Goal: Information Seeking & Learning: Get advice/opinions

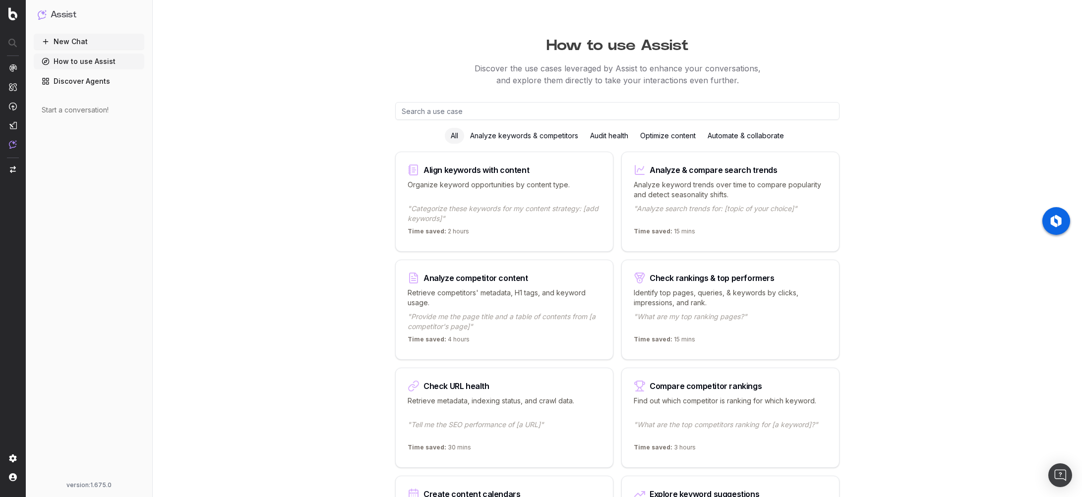
click at [95, 42] on button "New Chat" at bounding box center [89, 42] width 111 height 16
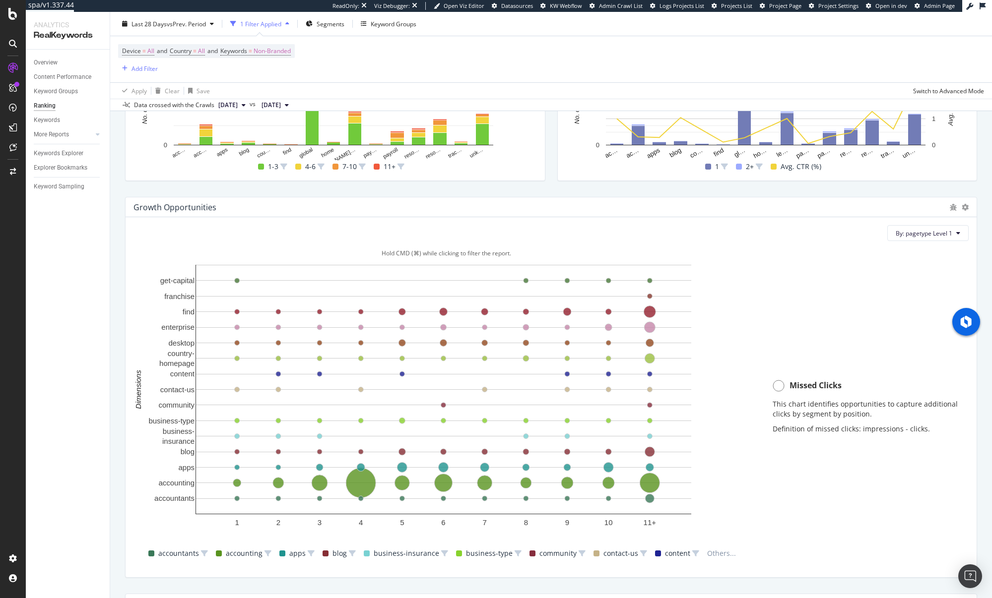
scroll to position [802, 0]
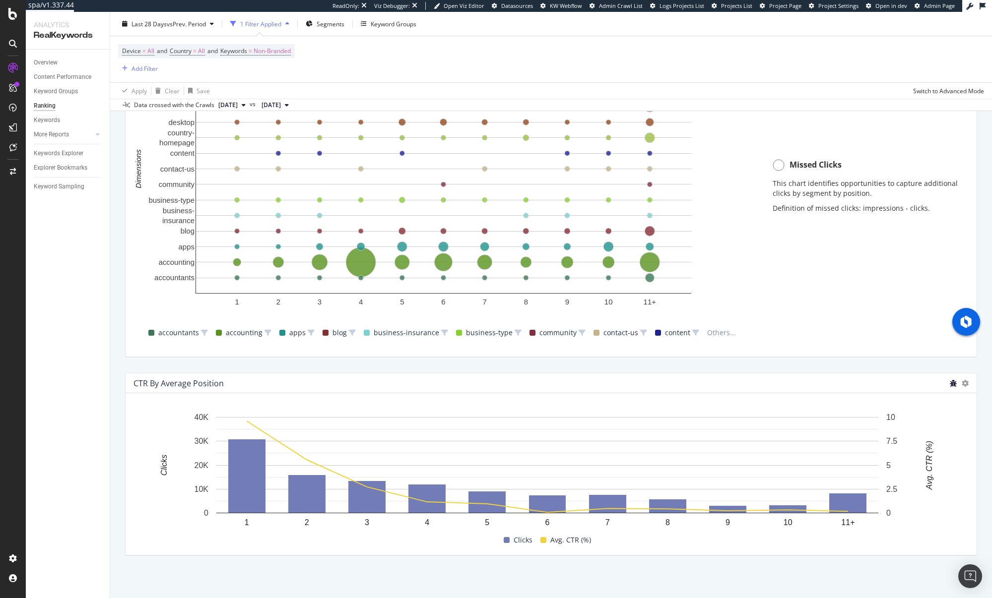
click at [949, 383] on icon "bug" at bounding box center [952, 383] width 7 height 7
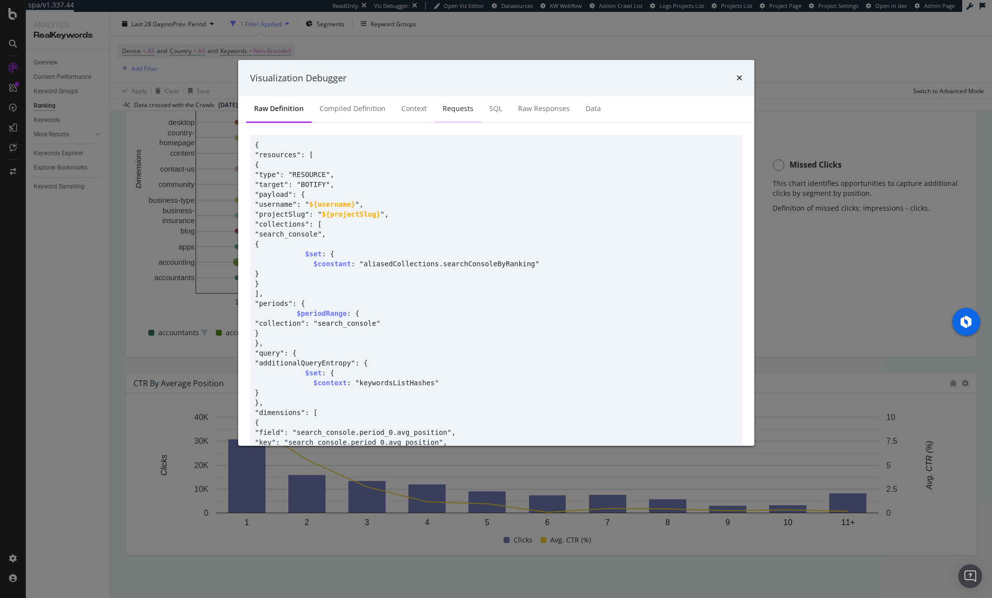
click at [455, 112] on div "Requests" at bounding box center [457, 109] width 31 height 10
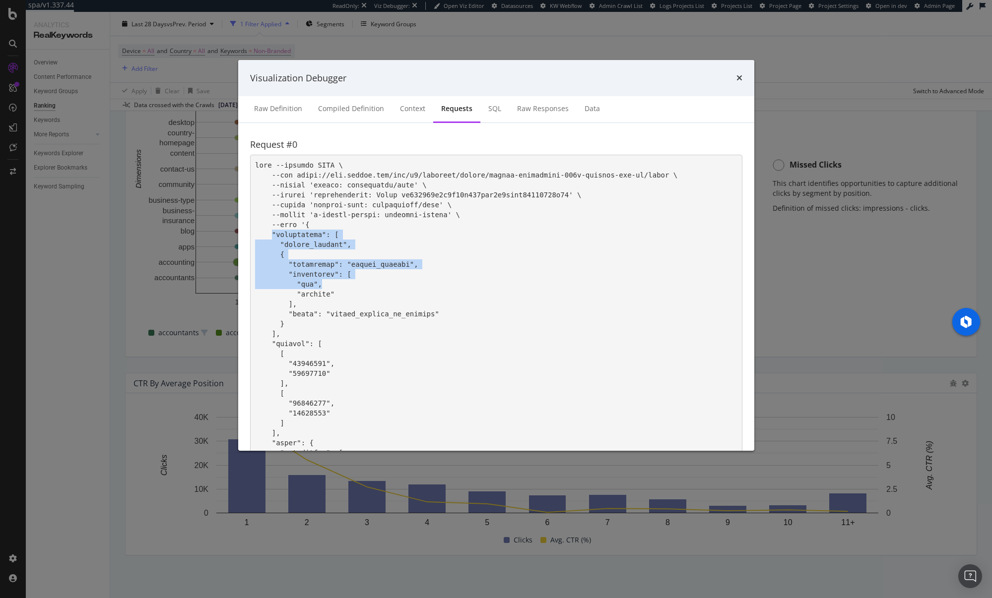
drag, startPoint x: 272, startPoint y: 231, endPoint x: 371, endPoint y: 300, distance: 120.7
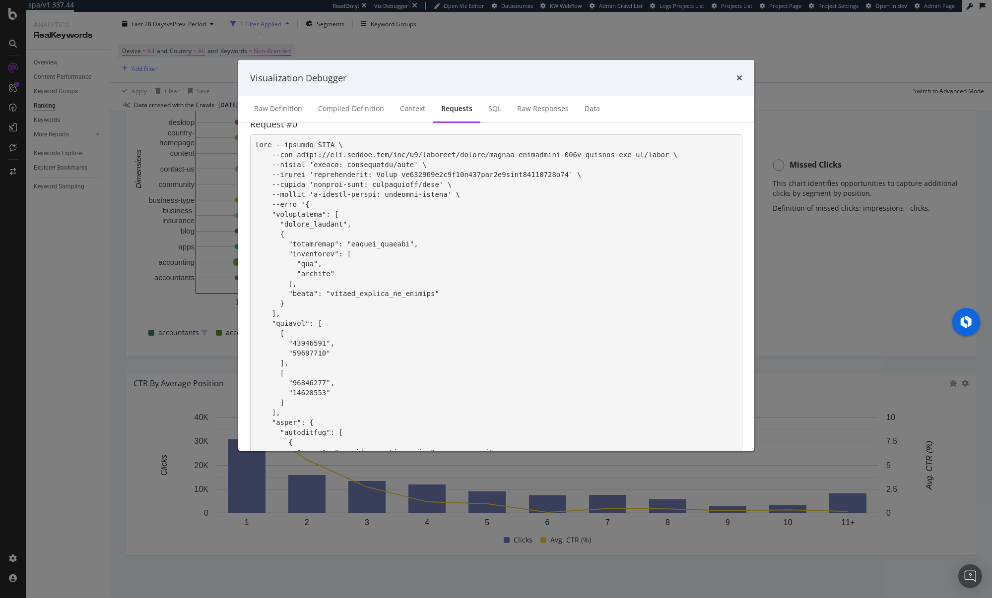
scroll to position [0, 0]
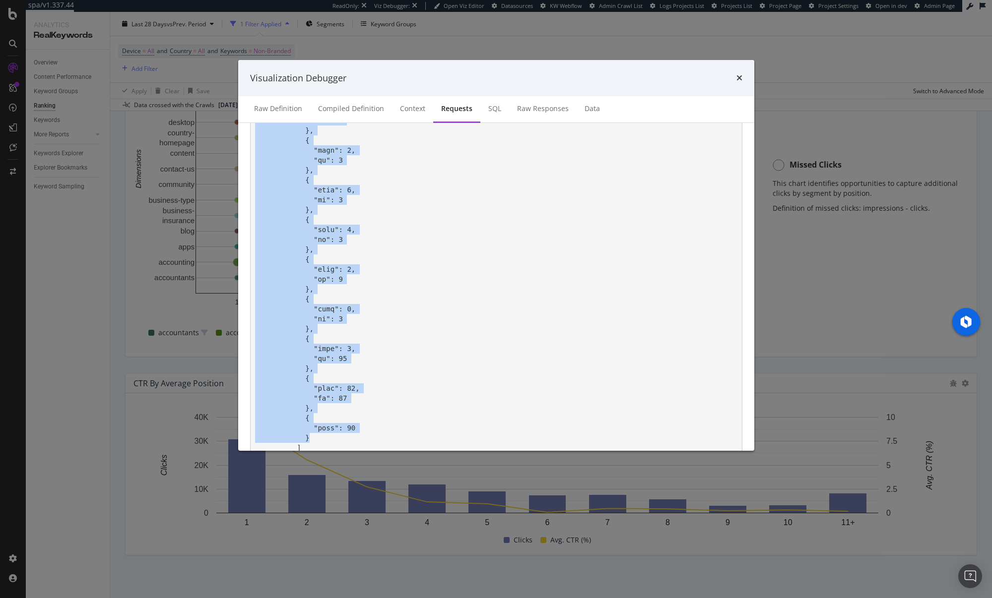
drag, startPoint x: 305, startPoint y: 225, endPoint x: 320, endPoint y: 430, distance: 206.0
click at [323, 442] on pre "modal" at bounding box center [496, 210] width 492 height 1052
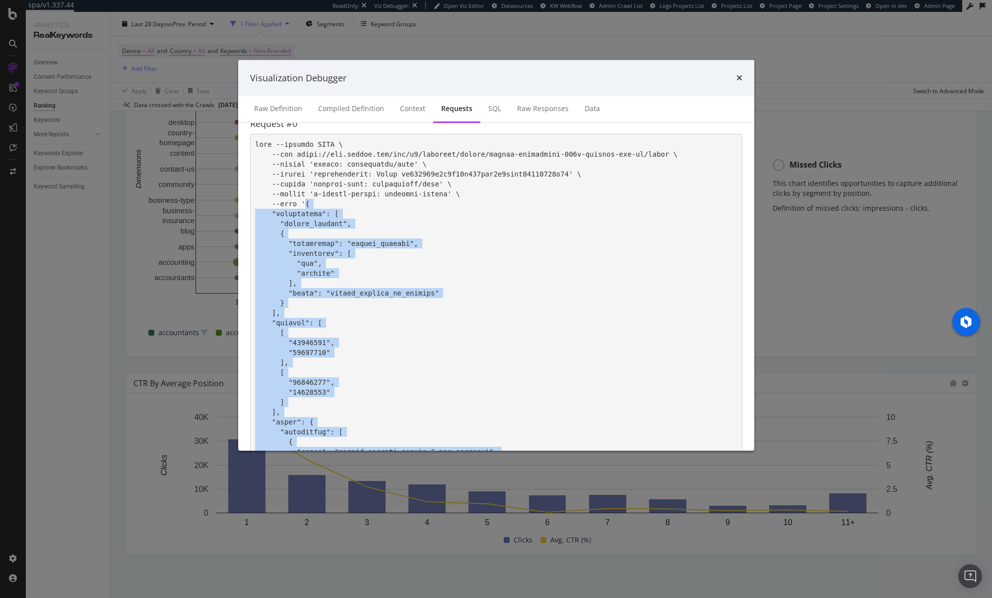
scroll to position [20, 0]
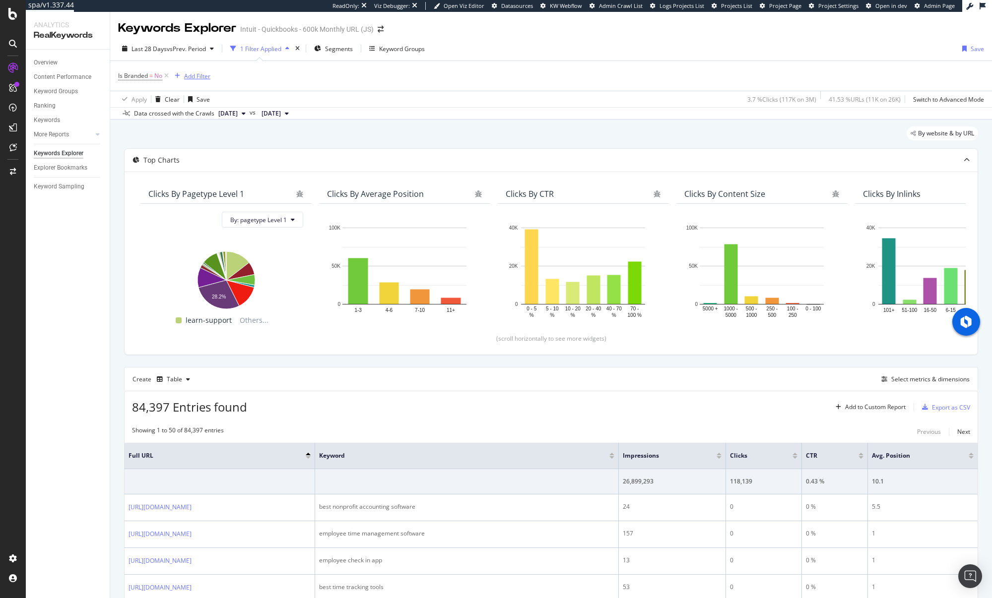
click at [189, 78] on div "Add Filter" at bounding box center [197, 76] width 26 height 8
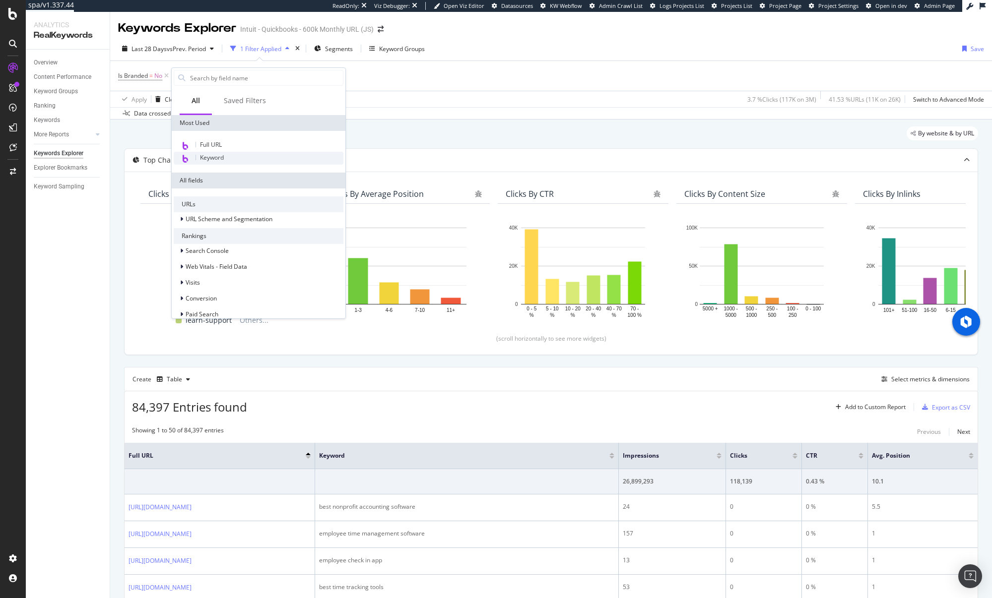
click at [223, 159] on span "Keyword" at bounding box center [212, 157] width 24 height 8
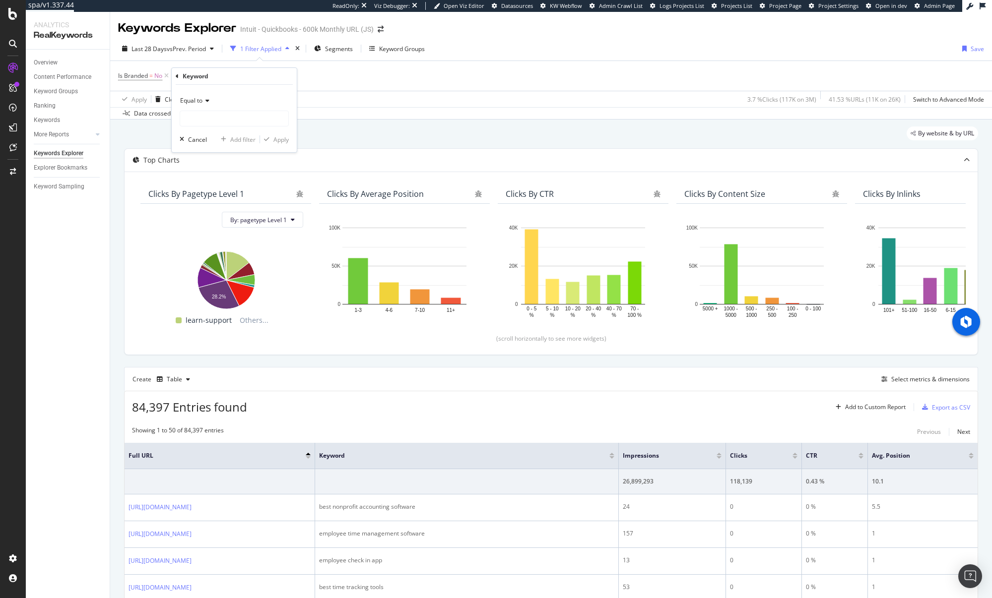
click at [205, 99] on icon at bounding box center [205, 101] width 7 height 6
click at [339, 85] on div "Is Branded = No Add Filter" at bounding box center [551, 76] width 866 height 30
click at [267, 75] on icon at bounding box center [267, 76] width 8 height 10
click at [190, 77] on div "Add Filter" at bounding box center [197, 76] width 26 height 8
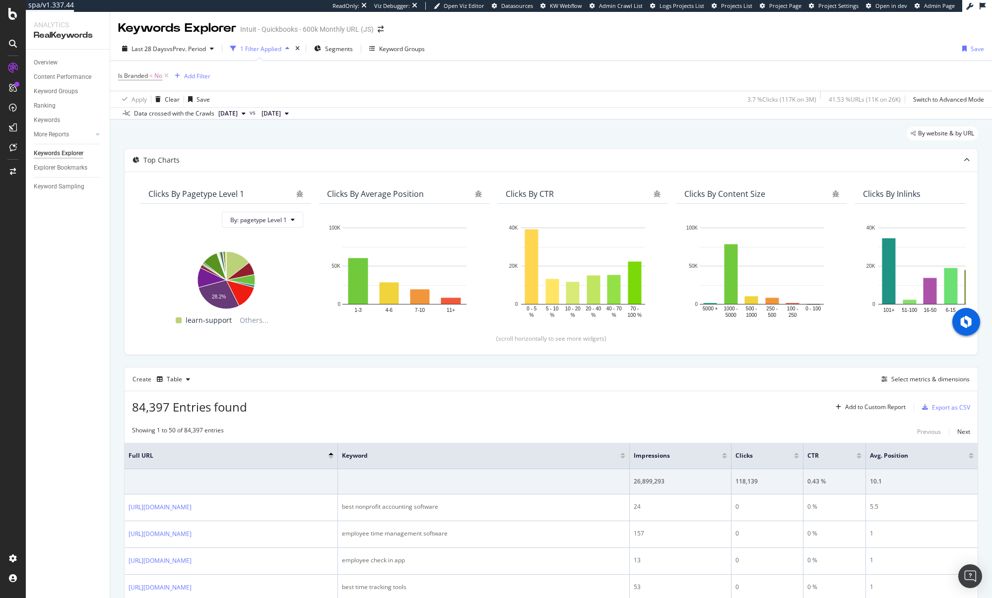
click at [391, 81] on div "Is Branded = No Add Filter" at bounding box center [551, 76] width 866 height 30
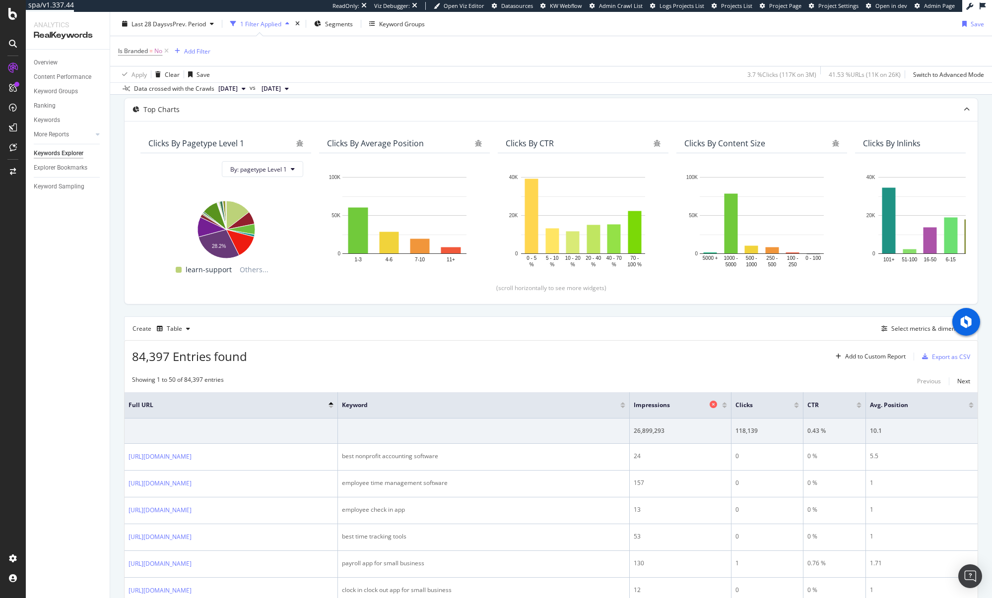
scroll to position [54, 0]
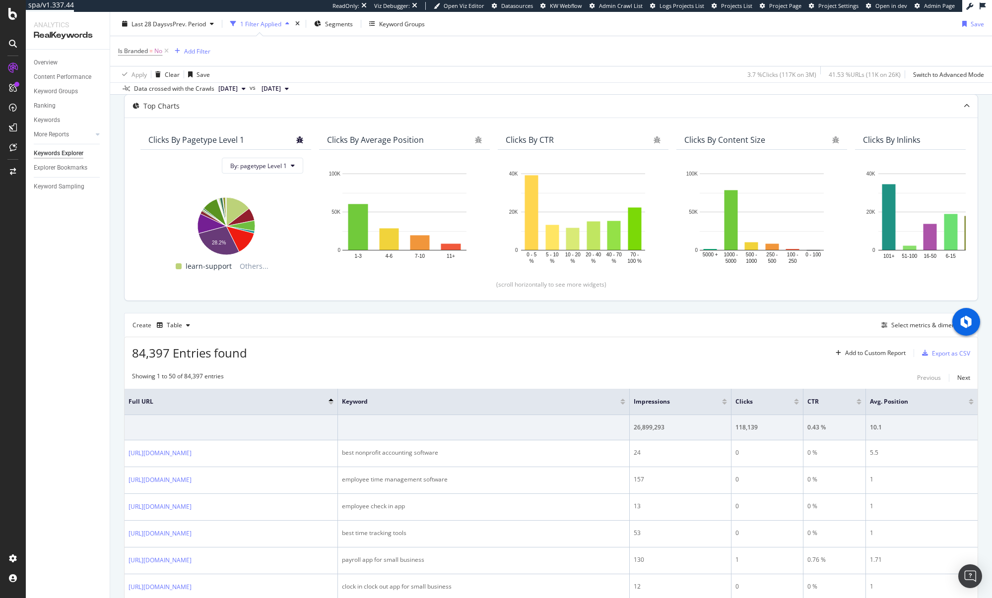
click at [299, 139] on icon "bug" at bounding box center [299, 139] width 7 height 7
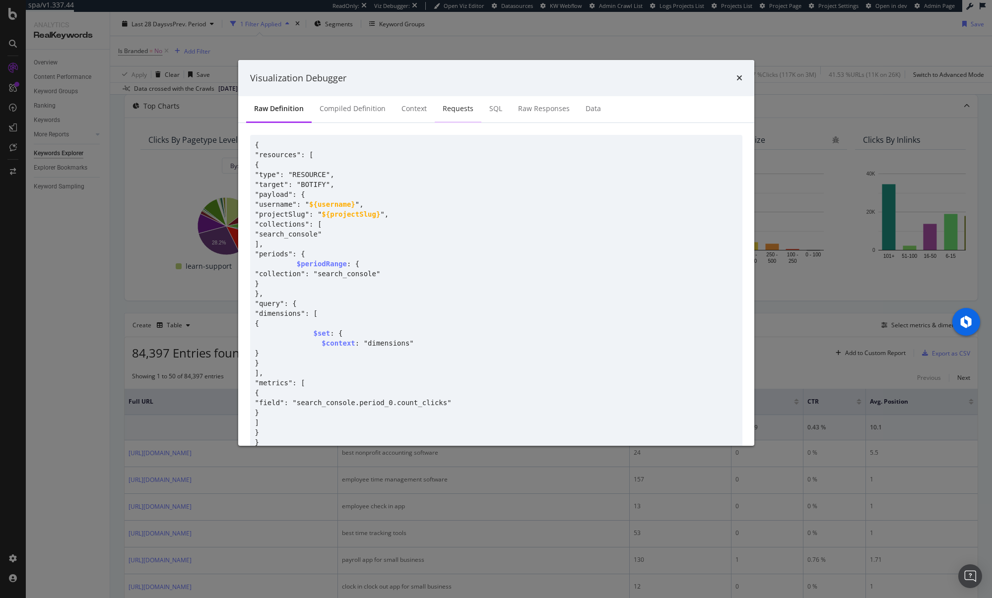
click at [451, 112] on div "Requests" at bounding box center [457, 109] width 31 height 10
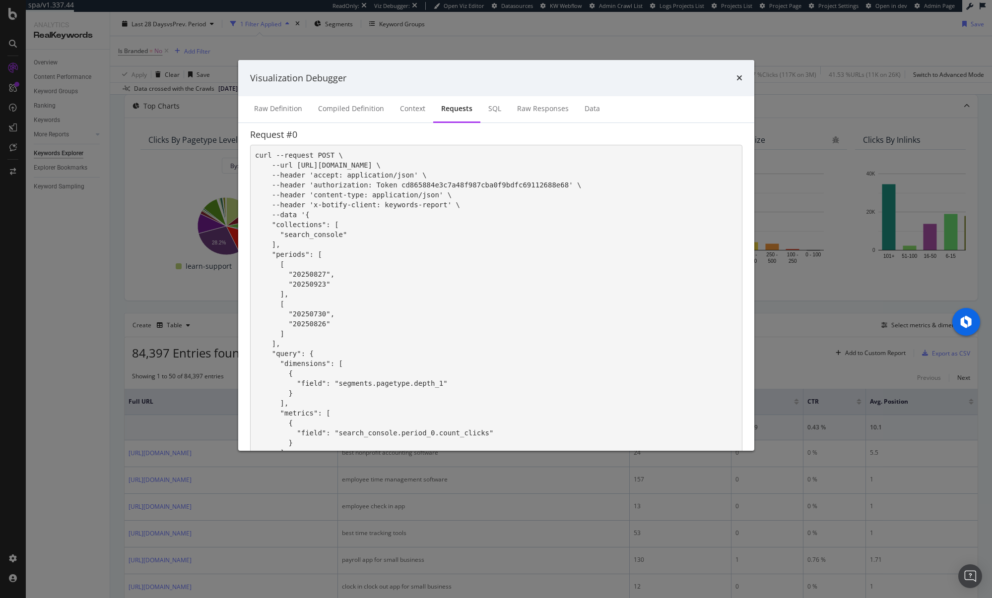
scroll to position [10, 0]
drag, startPoint x: 302, startPoint y: 215, endPoint x: 370, endPoint y: 311, distance: 117.1
click at [362, 301] on pre "curl --request POST \ --url https://app.botify.com/api/v1/projects/intuit/intui…" at bounding box center [496, 342] width 492 height 397
click at [370, 311] on pre "curl --request POST \ --url https://app.botify.com/api/v1/projects/intuit/intui…" at bounding box center [496, 342] width 492 height 397
click at [739, 76] on icon "times" at bounding box center [739, 78] width 6 height 8
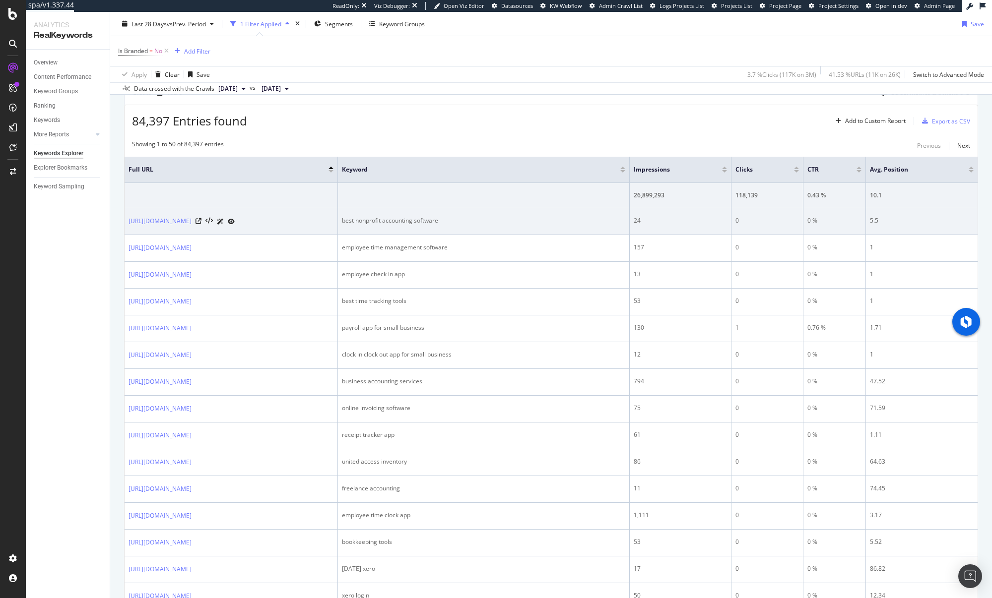
scroll to position [516, 0]
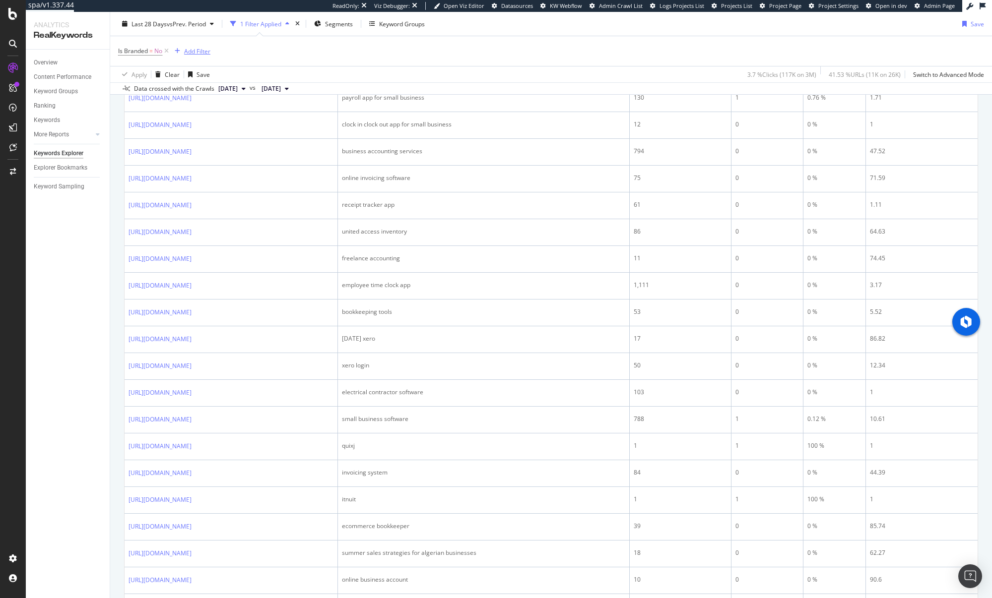
click at [193, 53] on div "Add Filter" at bounding box center [197, 51] width 26 height 8
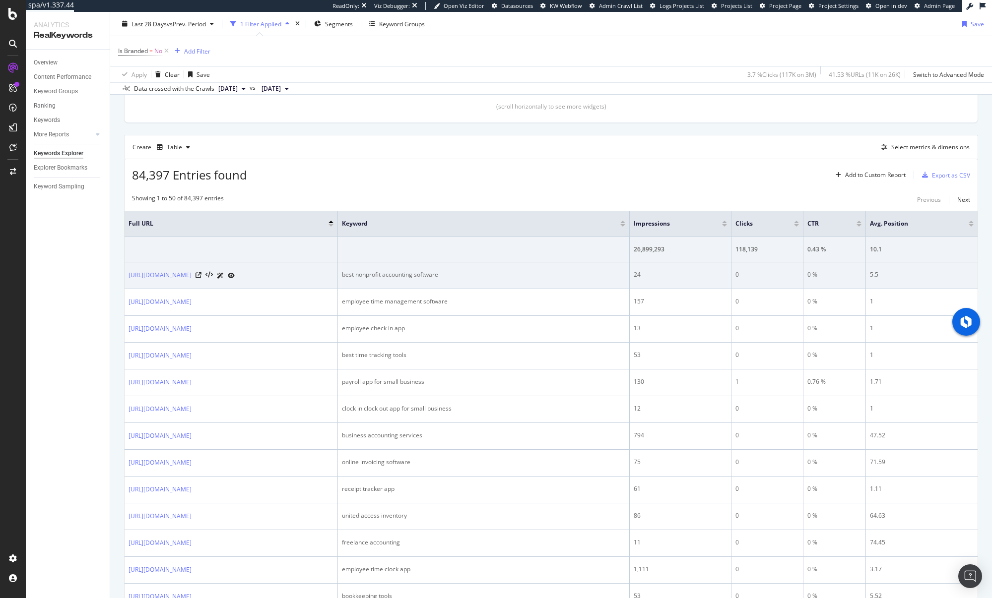
scroll to position [0, 0]
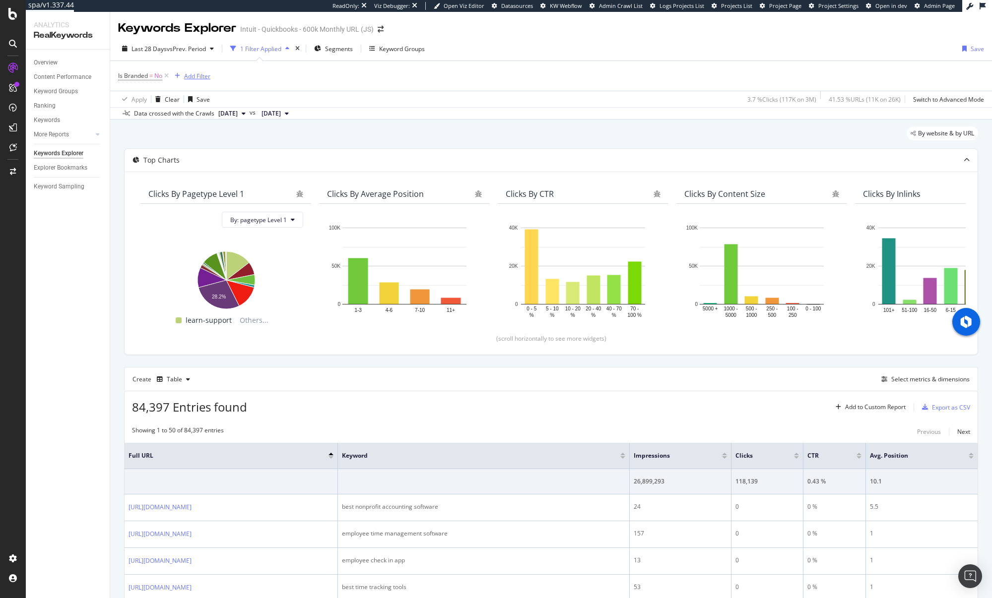
click at [193, 74] on div "Add Filter" at bounding box center [197, 76] width 26 height 8
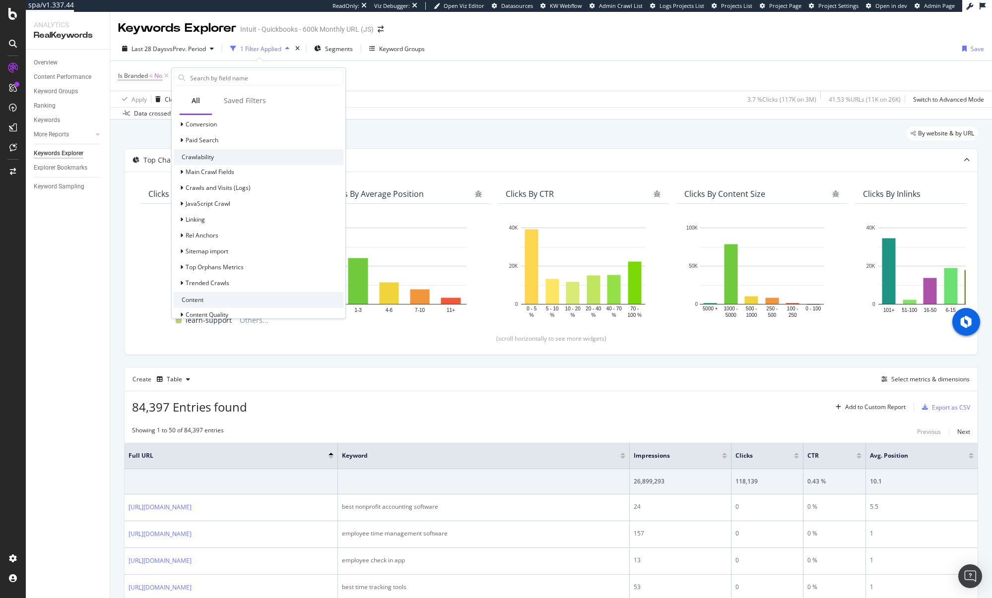
scroll to position [225, 0]
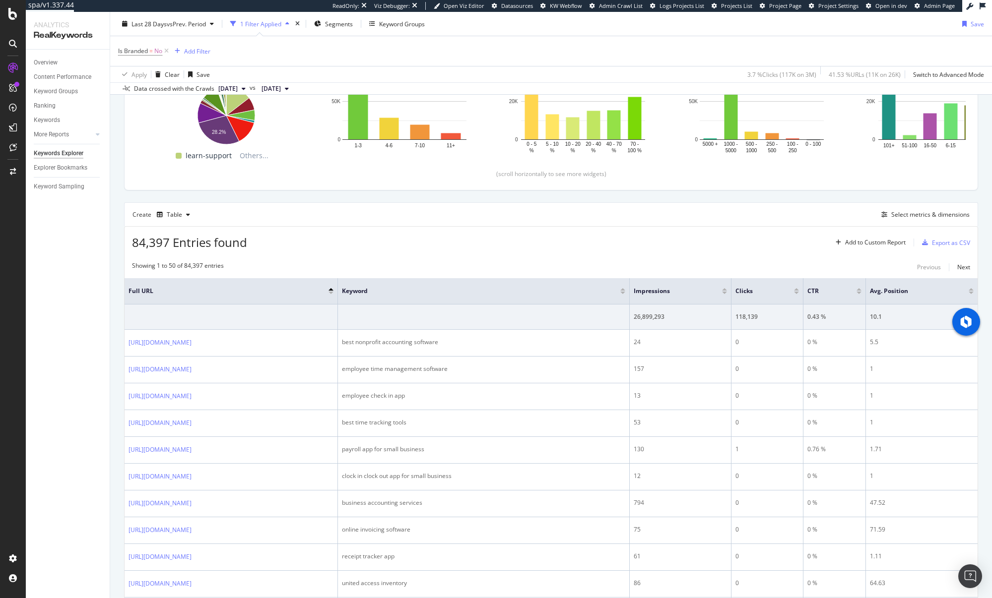
scroll to position [0, 0]
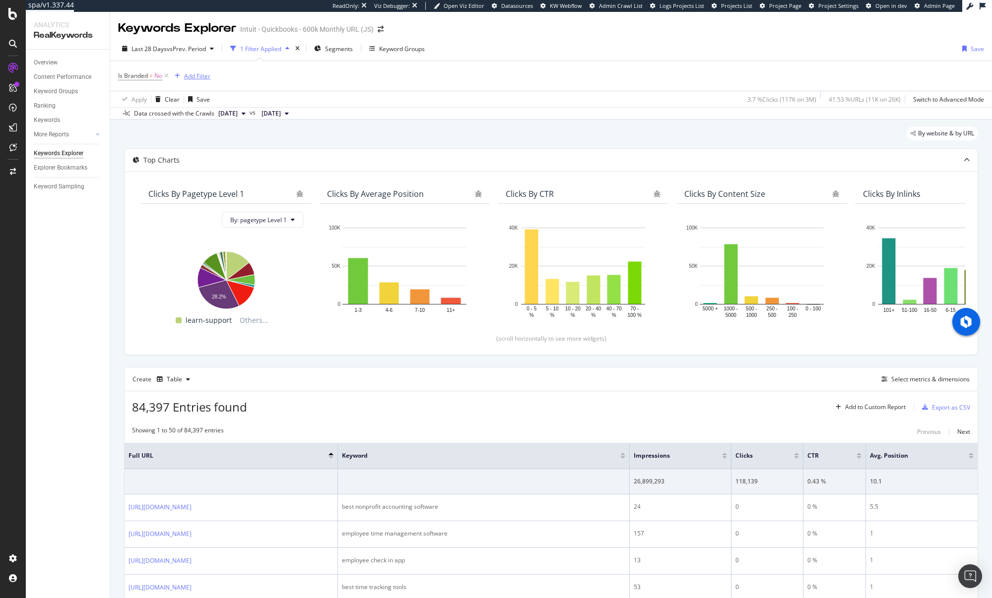
click at [191, 78] on div "Add Filter" at bounding box center [197, 76] width 26 height 8
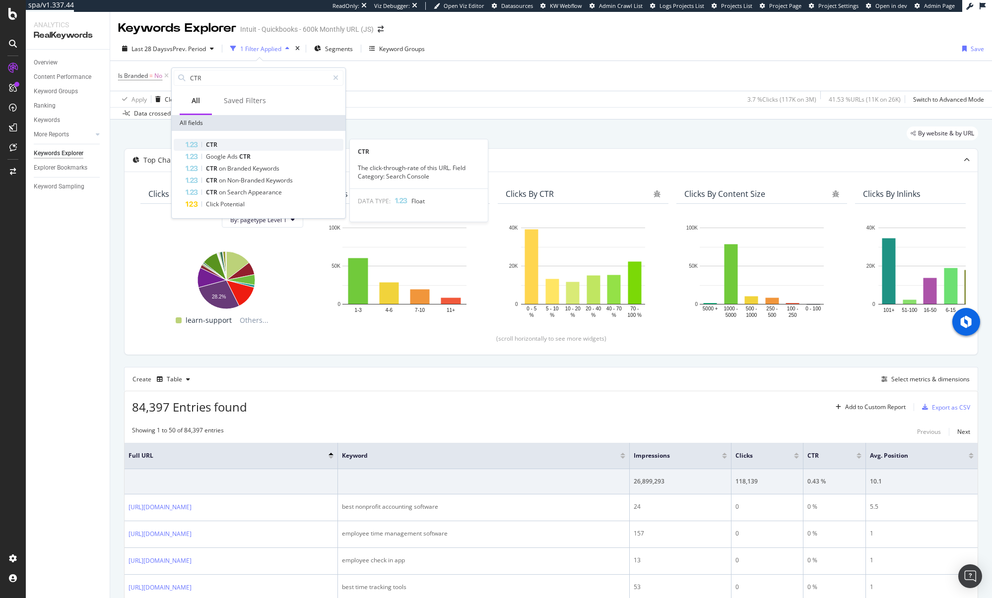
type input "CTR"
click at [264, 140] on div "CTR" at bounding box center [265, 145] width 158 height 12
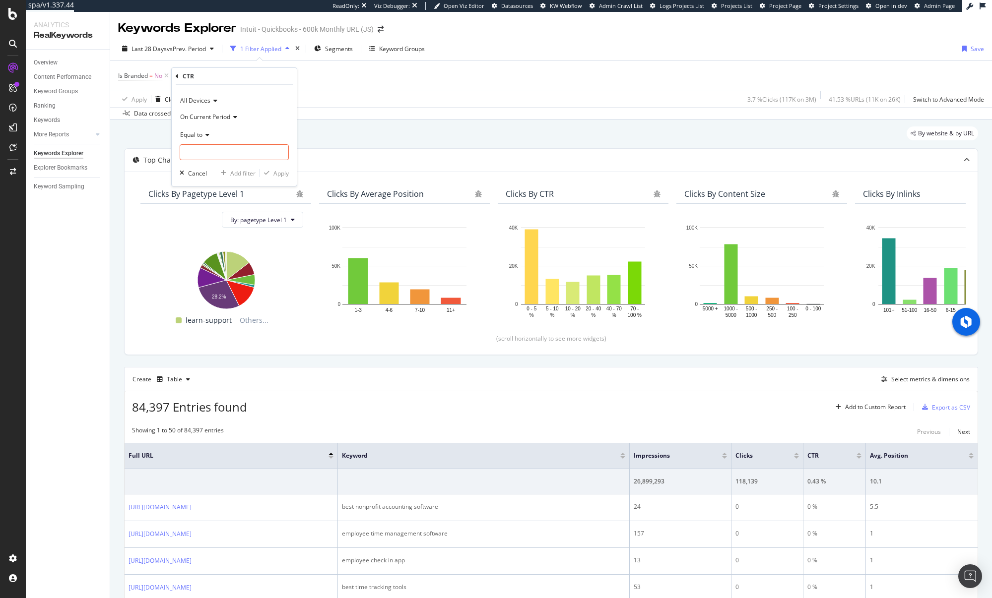
click at [234, 115] on icon at bounding box center [233, 117] width 7 height 6
click at [237, 137] on span "On Current Period" at bounding box center [212, 137] width 54 height 8
click at [209, 135] on icon at bounding box center [205, 135] width 7 height 6
click at [219, 210] on span "Greater than" at bounding box center [203, 206] width 36 height 8
click at [208, 150] on input "number" at bounding box center [234, 152] width 109 height 16
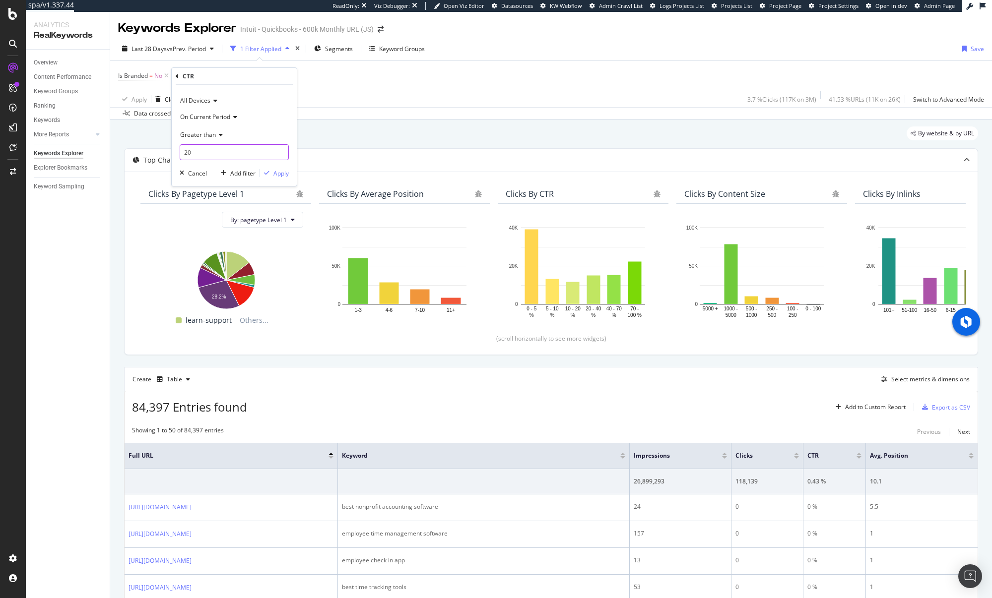
type input "2"
type input "100"
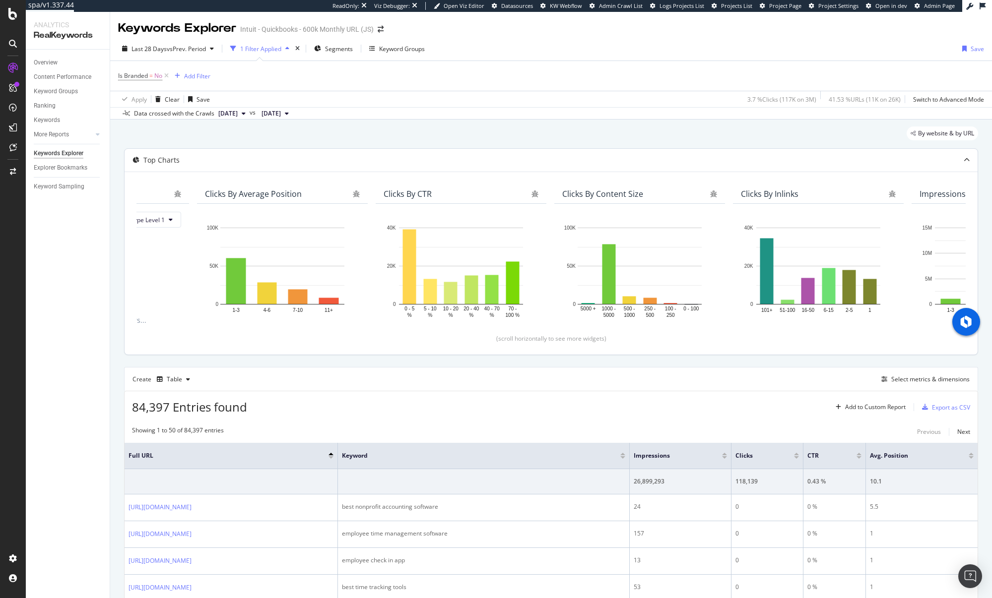
scroll to position [0, 123]
click at [534, 191] on icon "bug" at bounding box center [533, 193] width 7 height 7
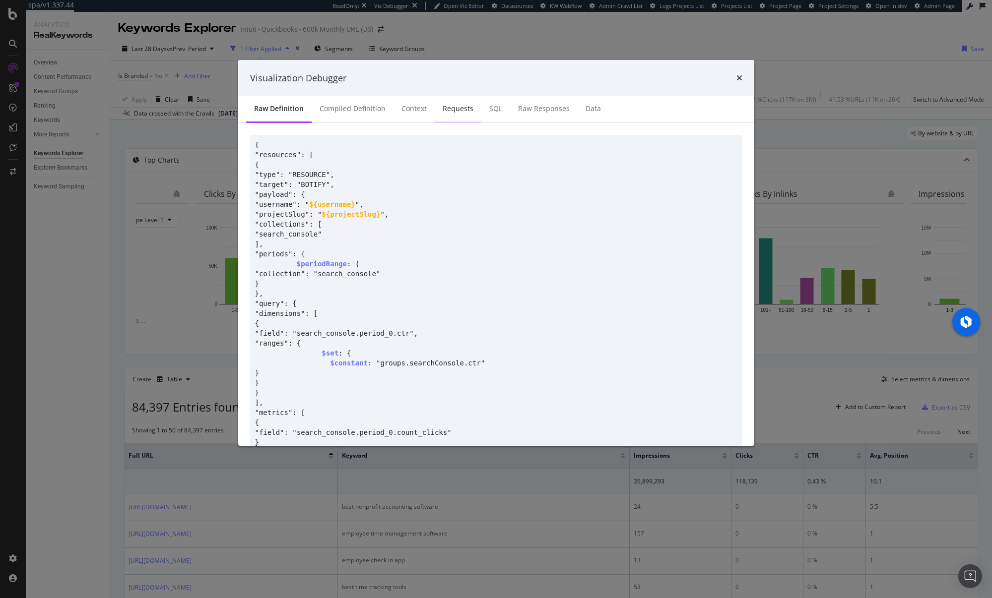
click at [465, 110] on div "Requests" at bounding box center [457, 109] width 31 height 10
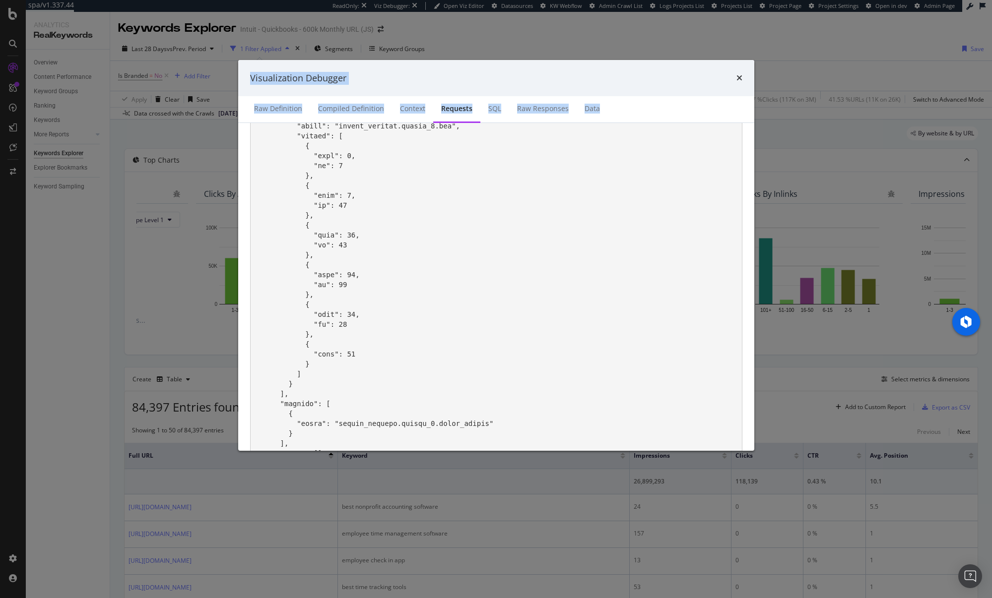
scroll to position [370, 0]
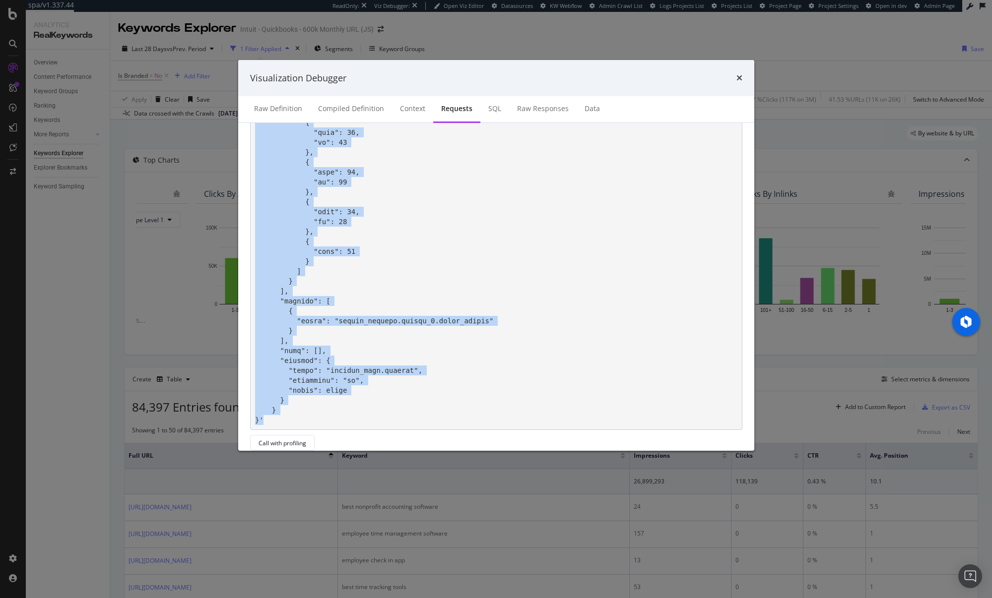
drag, startPoint x: 306, startPoint y: 225, endPoint x: 345, endPoint y: 430, distance: 209.0
click at [345, 430] on div "Request # 0 Call with profiling" at bounding box center [496, 110] width 492 height 681
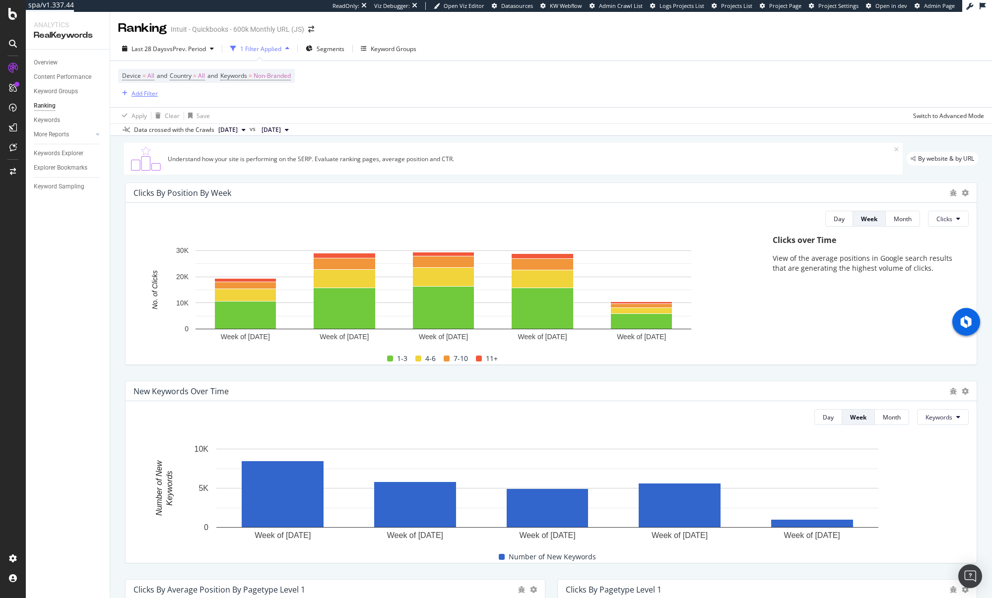
click at [138, 93] on div "Add Filter" at bounding box center [144, 93] width 26 height 8
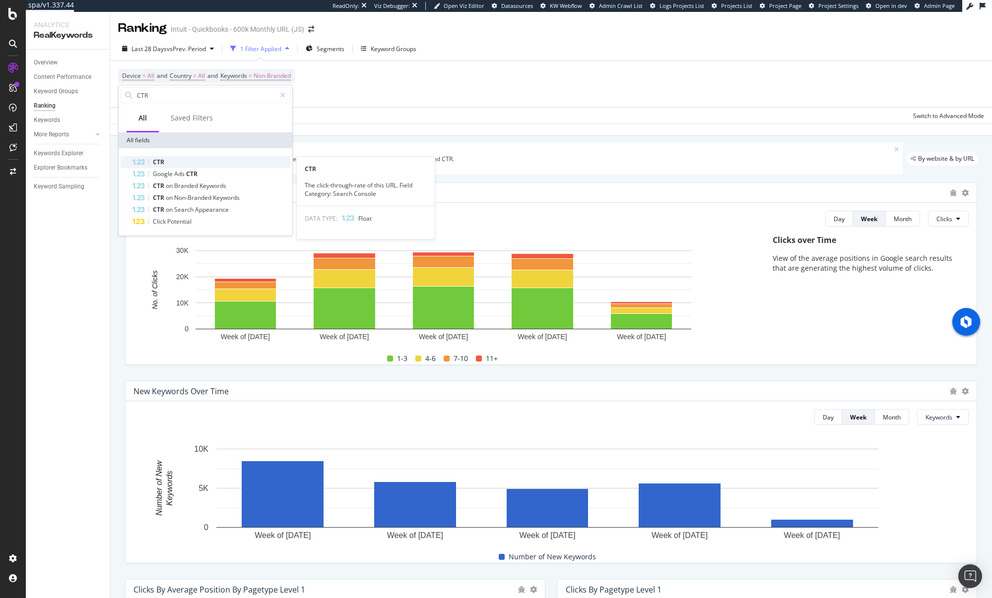
type input "CTR"
click at [194, 160] on div "CTR" at bounding box center [211, 162] width 158 height 12
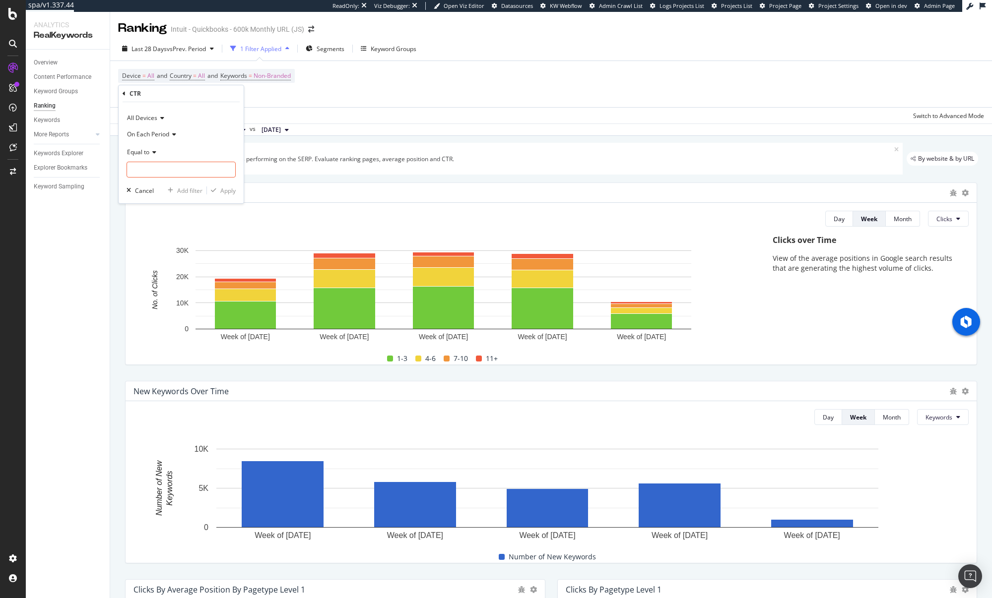
click at [169, 135] on span "On Each Period" at bounding box center [148, 134] width 42 height 8
click at [174, 164] on span "On Current Period" at bounding box center [156, 167] width 50 height 8
click at [158, 150] on div "Equal to" at bounding box center [180, 152] width 109 height 16
click at [171, 227] on div "Greater than" at bounding box center [182, 223] width 106 height 13
click at [169, 171] on input "number" at bounding box center [180, 170] width 109 height 16
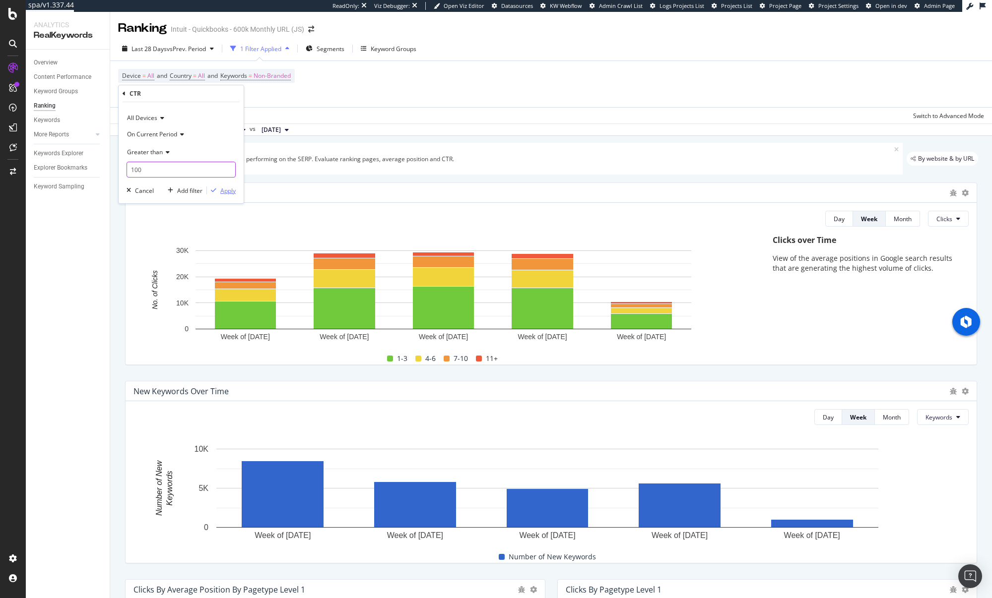
type input "100"
click at [224, 189] on div "Apply" at bounding box center [227, 190] width 15 height 8
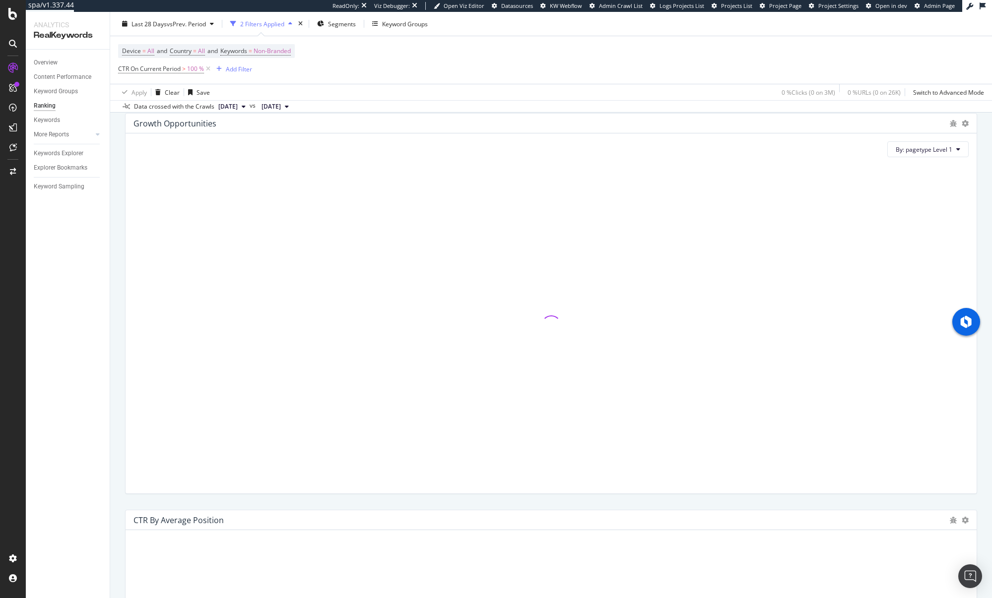
scroll to position [803, 0]
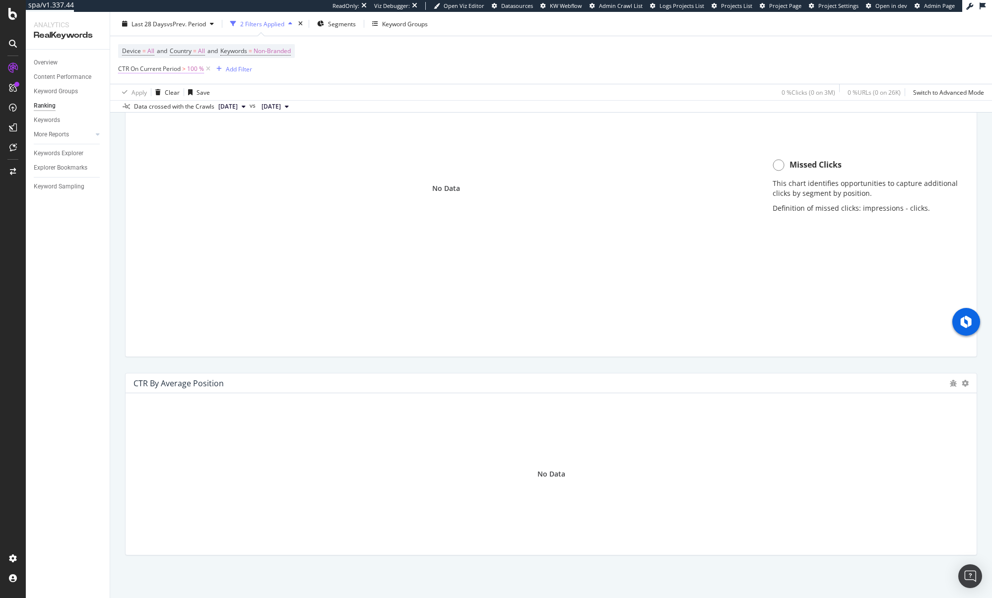
click at [186, 67] on span "CTR On Current Period > 100 %" at bounding box center [161, 68] width 86 height 9
drag, startPoint x: 149, startPoint y: 147, endPoint x: 109, endPoint y: 143, distance: 39.9
click at [109, 143] on body "spa/v1.337.44 ReadOnly: Viz Debugger: Open Viz Editor Datasources KW Webflow Ad…" at bounding box center [496, 299] width 992 height 598
drag, startPoint x: 158, startPoint y: 147, endPoint x: 107, endPoint y: 141, distance: 51.0
click at [107, 141] on body "spa/v1.337.44 ReadOnly: Viz Debugger: Open Viz Editor Datasources KW Webflow Ad…" at bounding box center [496, 299] width 992 height 598
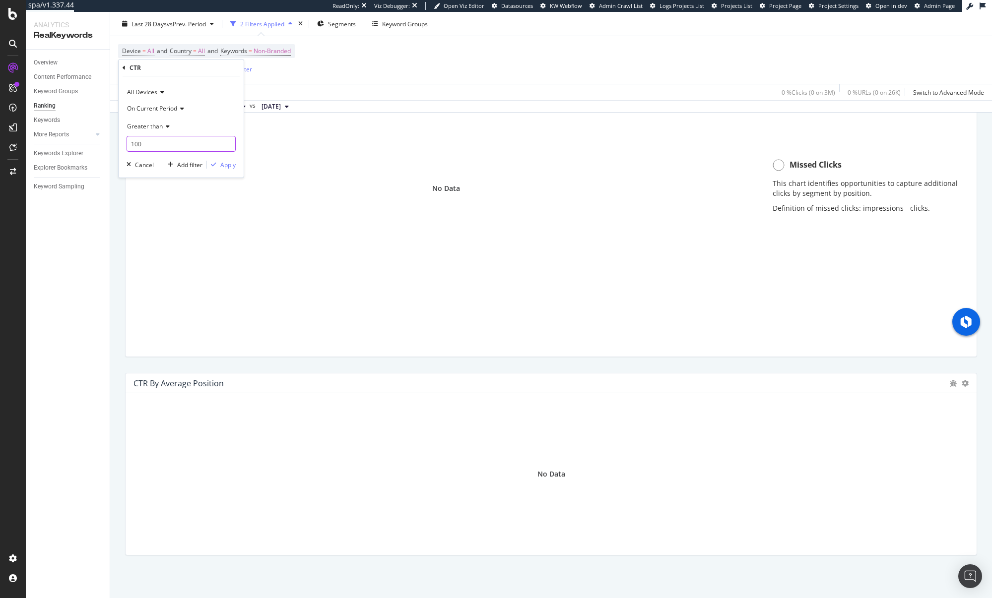
click at [137, 141] on input "100" at bounding box center [180, 144] width 109 height 16
type input "2"
click at [232, 164] on div "Apply" at bounding box center [227, 165] width 15 height 8
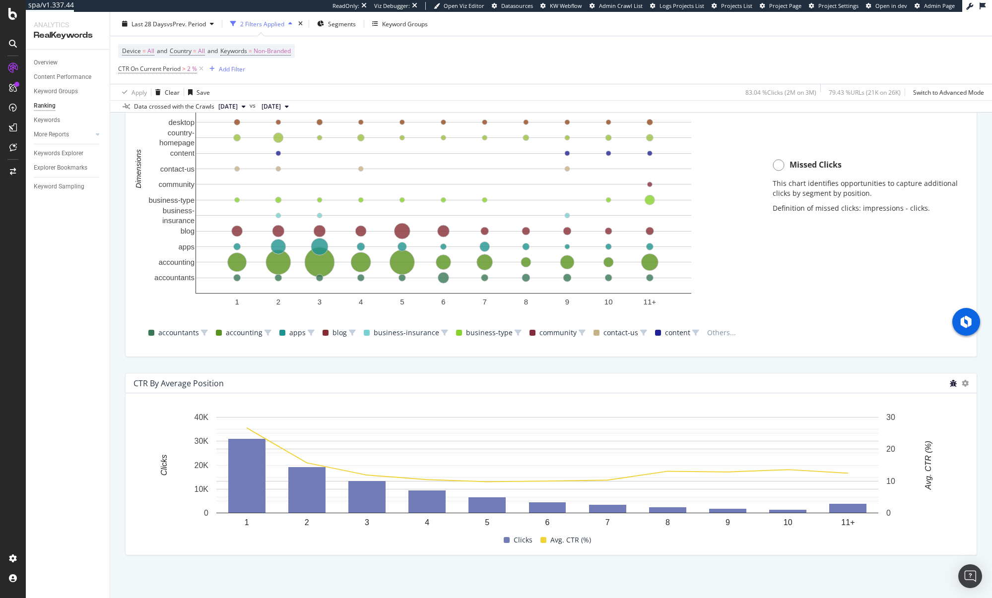
click at [949, 383] on icon "bug" at bounding box center [952, 383] width 7 height 7
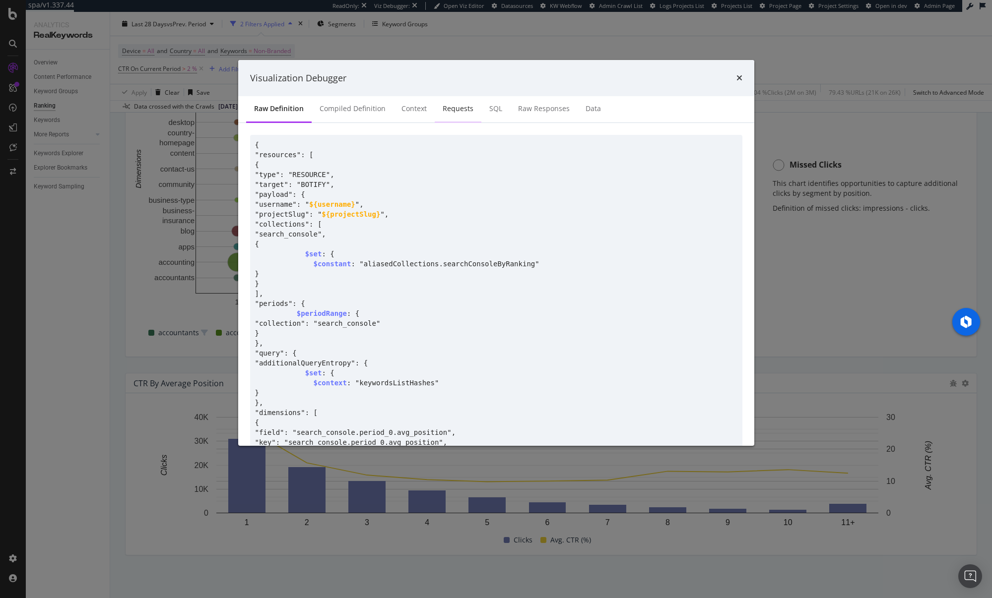
click at [443, 110] on div "Requests" at bounding box center [457, 109] width 31 height 10
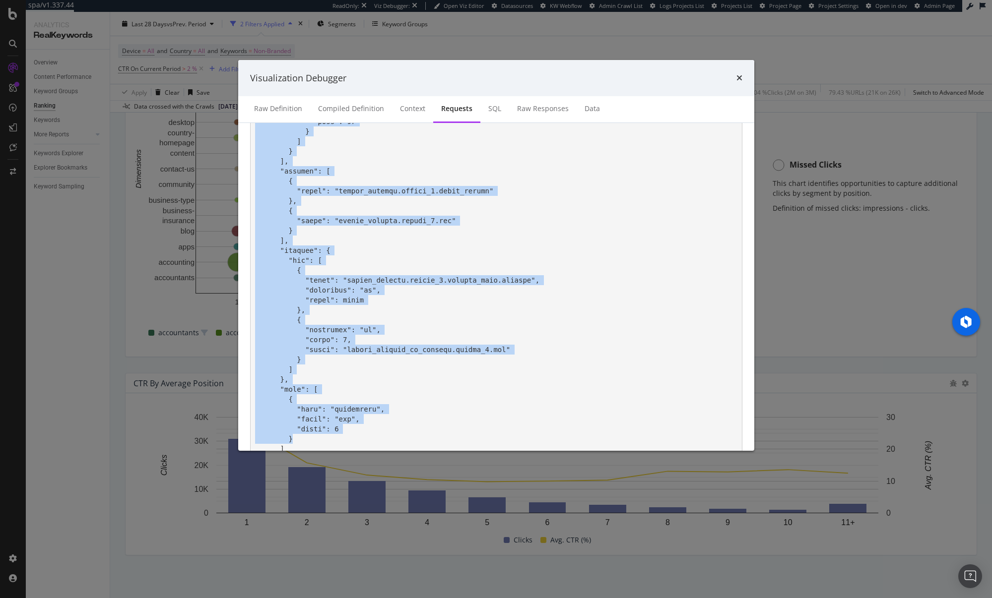
scroll to position [807, 0]
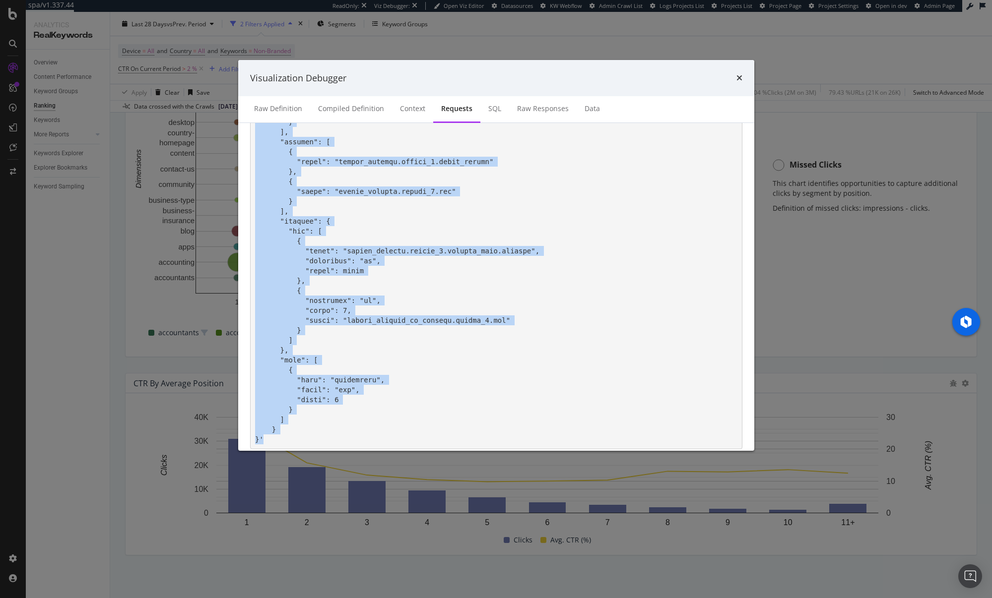
drag, startPoint x: 305, startPoint y: 225, endPoint x: 352, endPoint y: 436, distance: 216.5
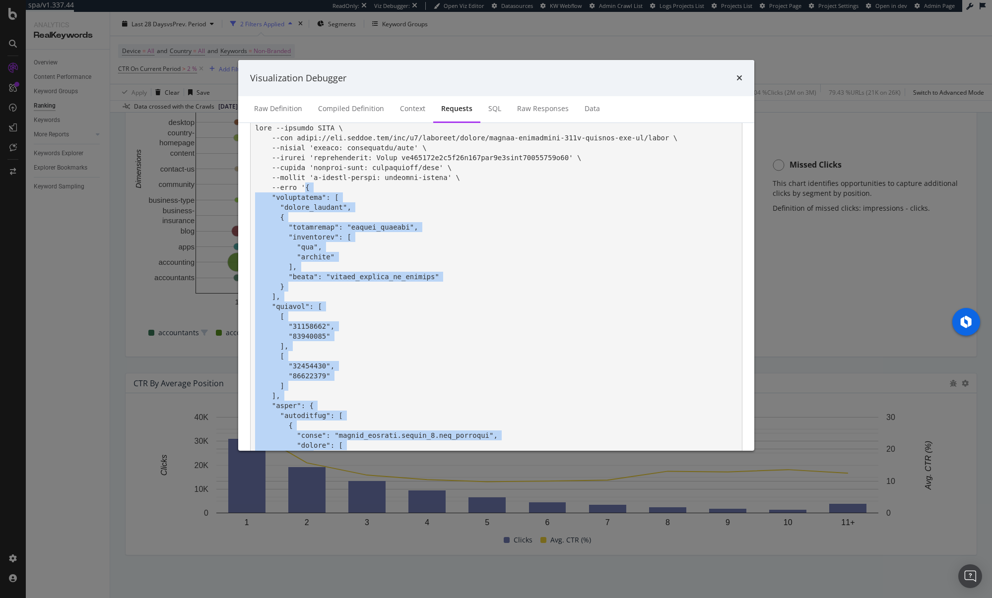
scroll to position [38, 0]
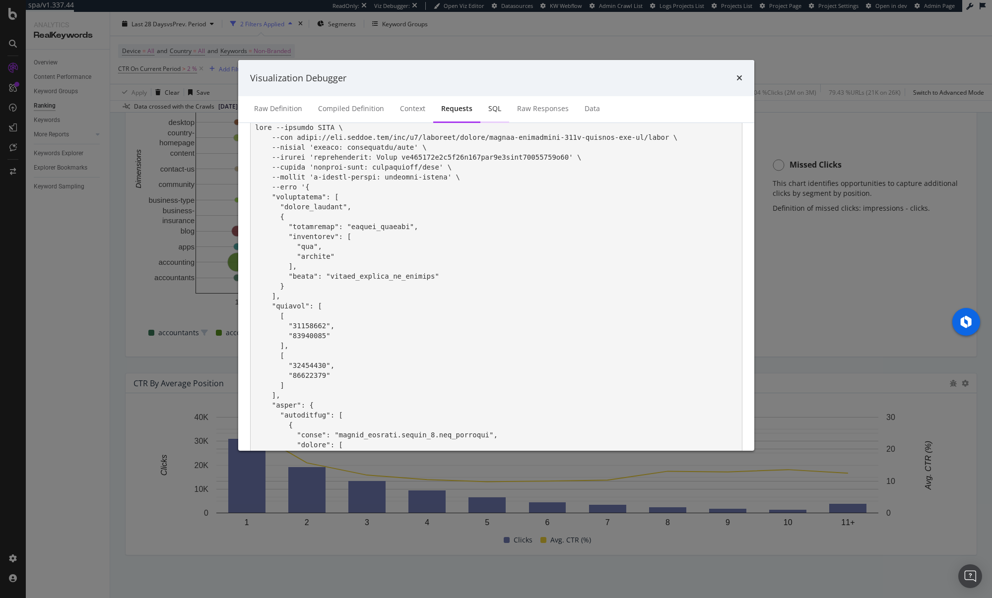
click at [492, 108] on div "SQL" at bounding box center [494, 109] width 13 height 10
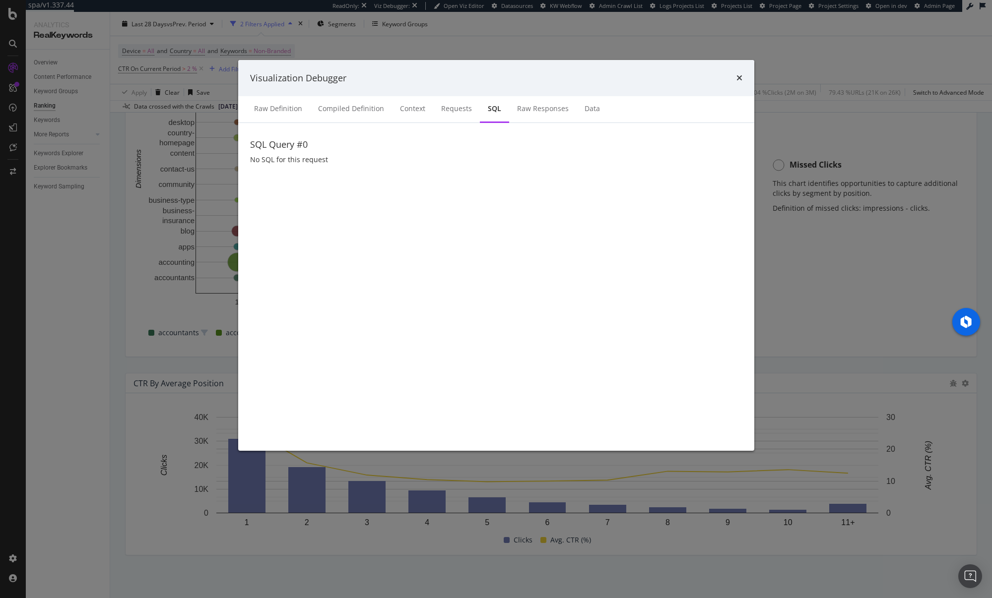
scroll to position [0, 0]
click at [537, 112] on div "Raw Responses" at bounding box center [543, 109] width 52 height 10
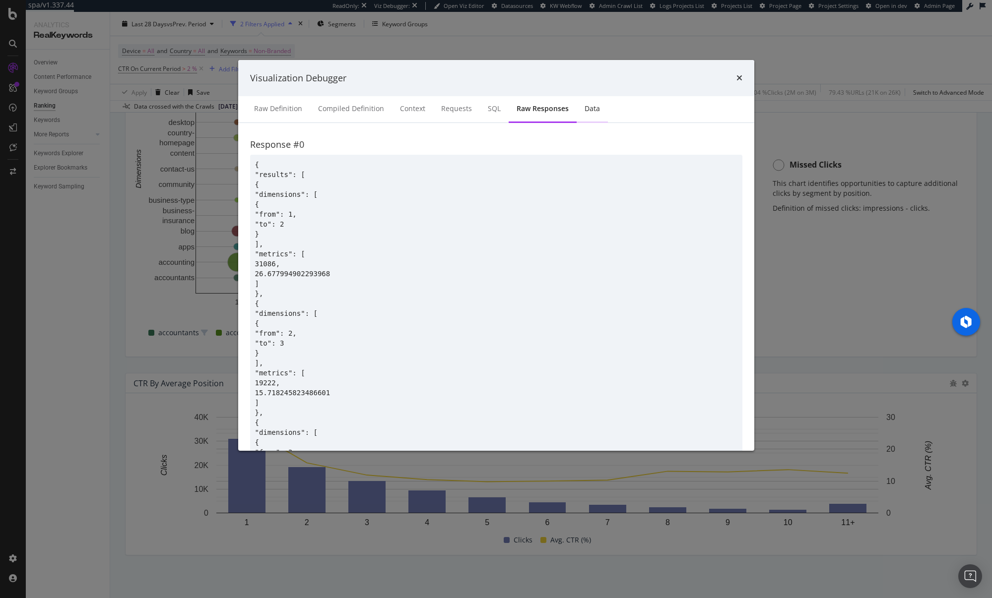
click at [589, 106] on div "Data" at bounding box center [591, 109] width 15 height 10
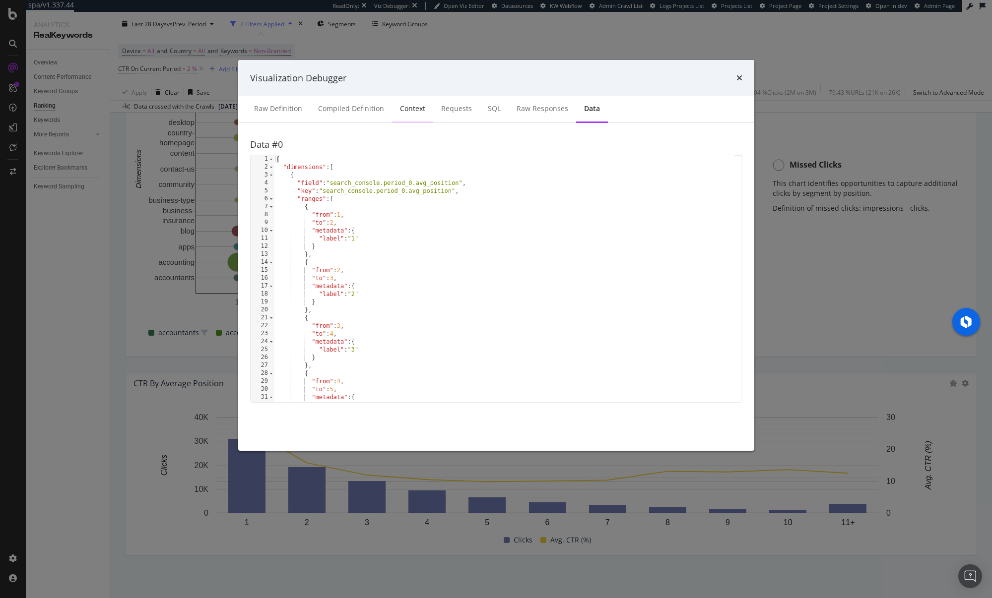
click at [408, 116] on div "Context" at bounding box center [412, 109] width 41 height 27
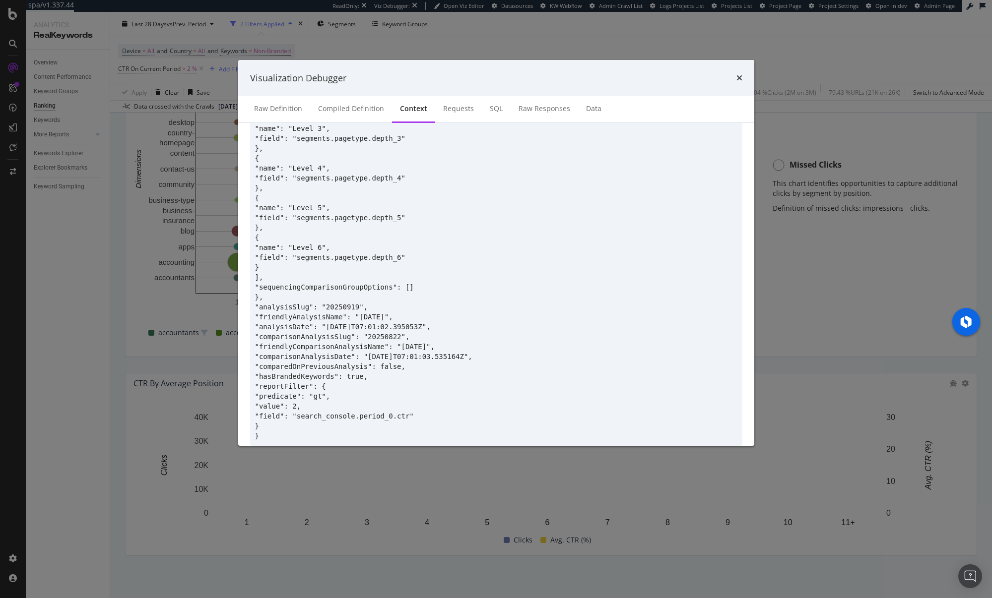
scroll to position [2266, 0]
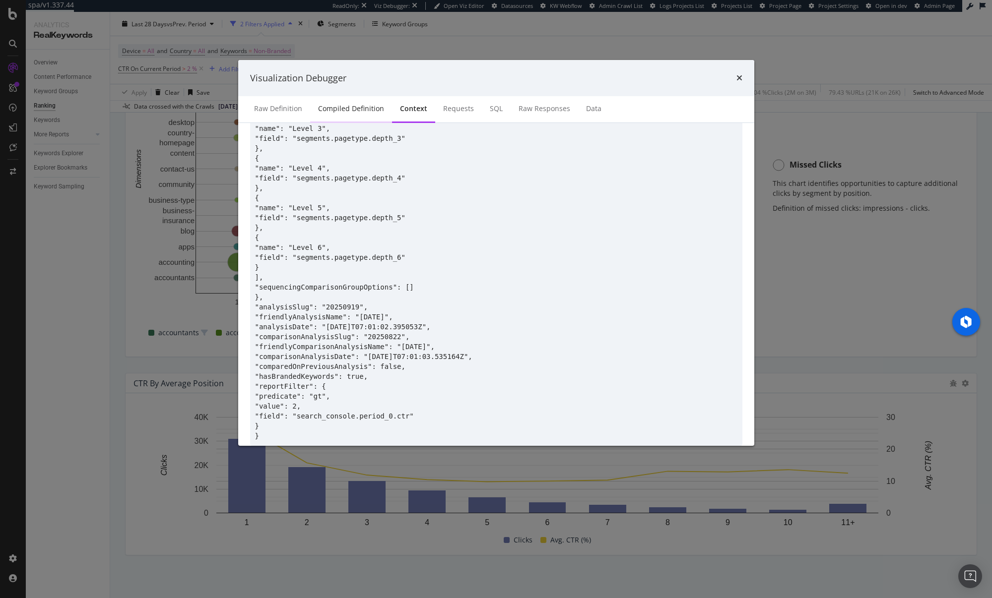
click at [363, 109] on div "Compiled Definition" at bounding box center [351, 109] width 66 height 10
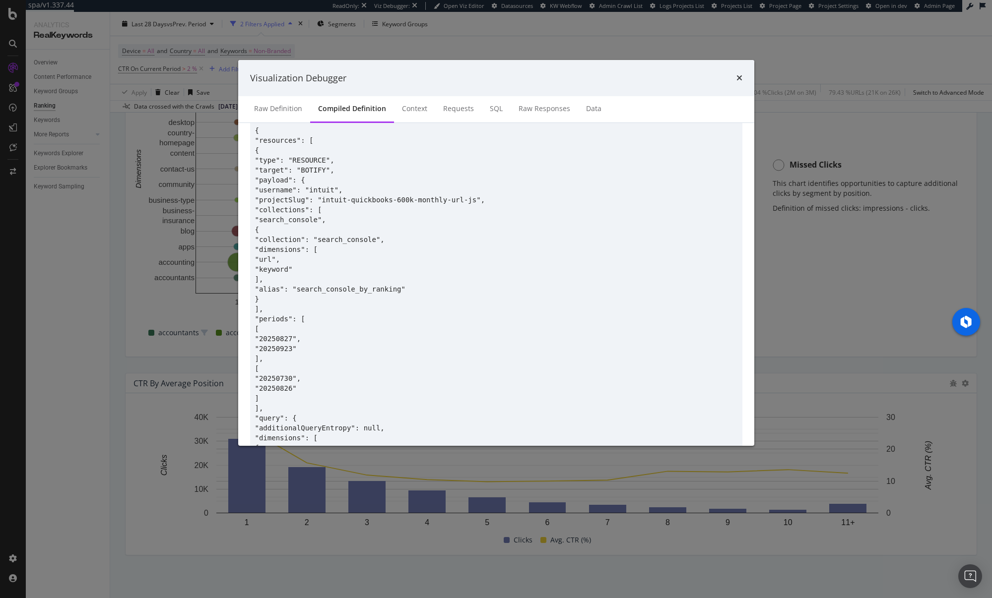
scroll to position [0, 0]
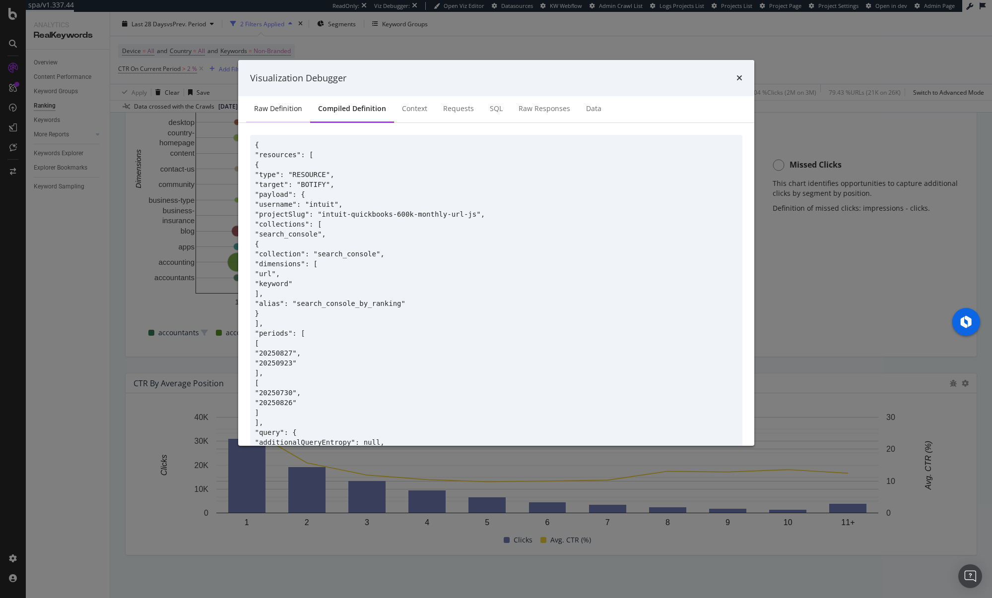
click at [269, 107] on div "Raw Definition" at bounding box center [278, 109] width 48 height 10
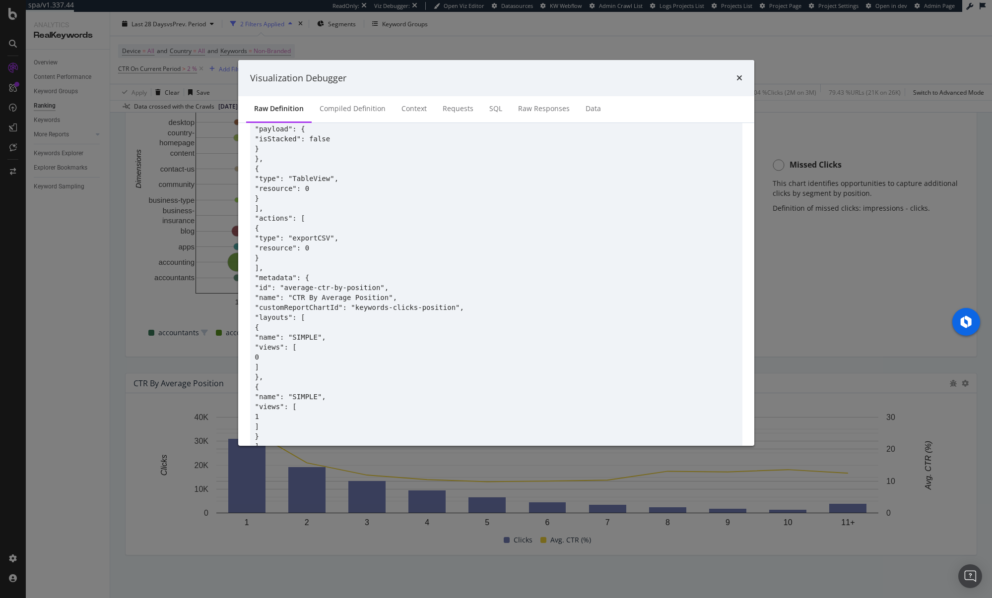
scroll to position [1472, 0]
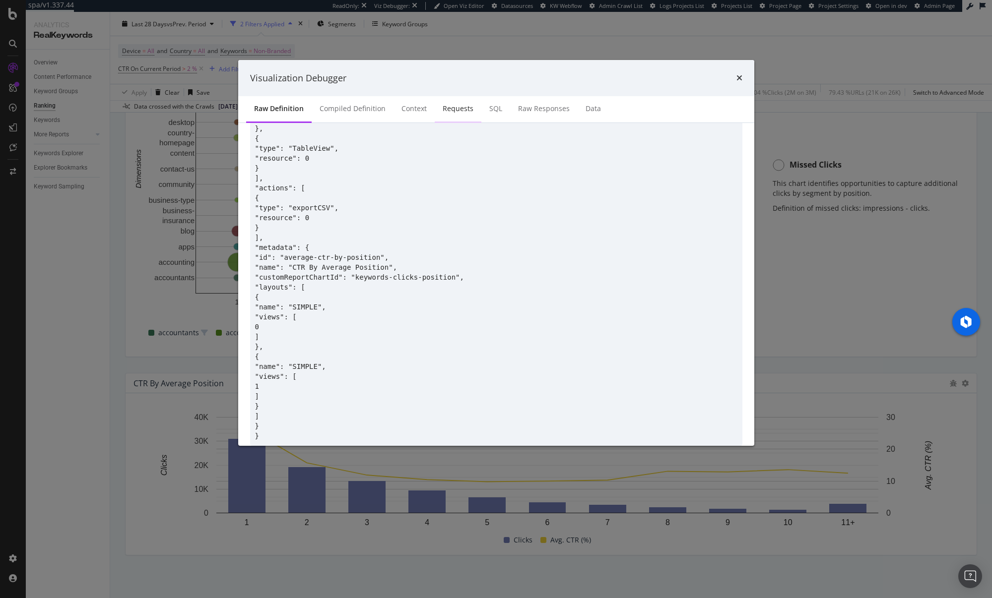
click at [445, 109] on div "Requests" at bounding box center [457, 109] width 31 height 10
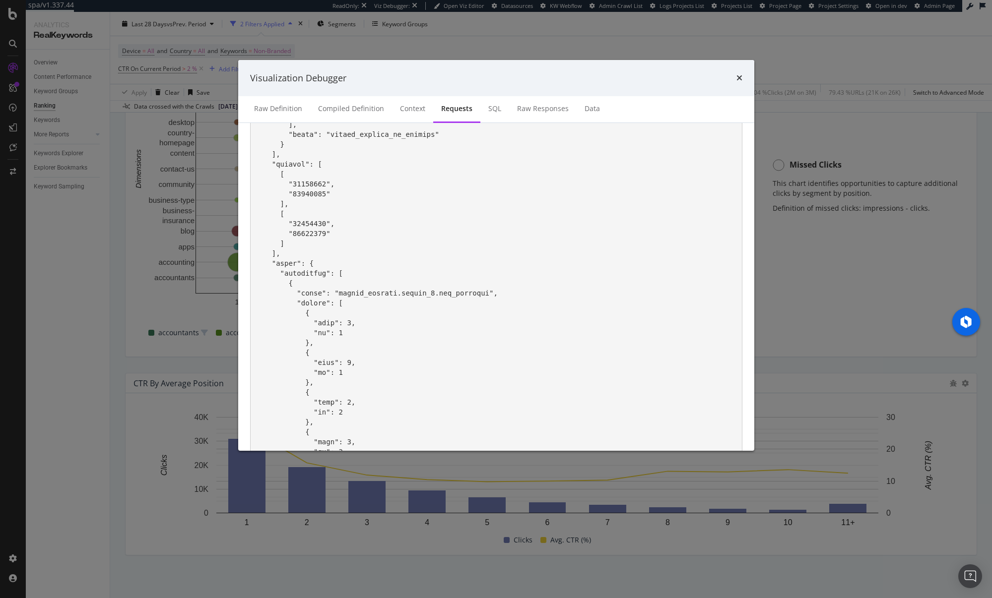
scroll to position [0, 0]
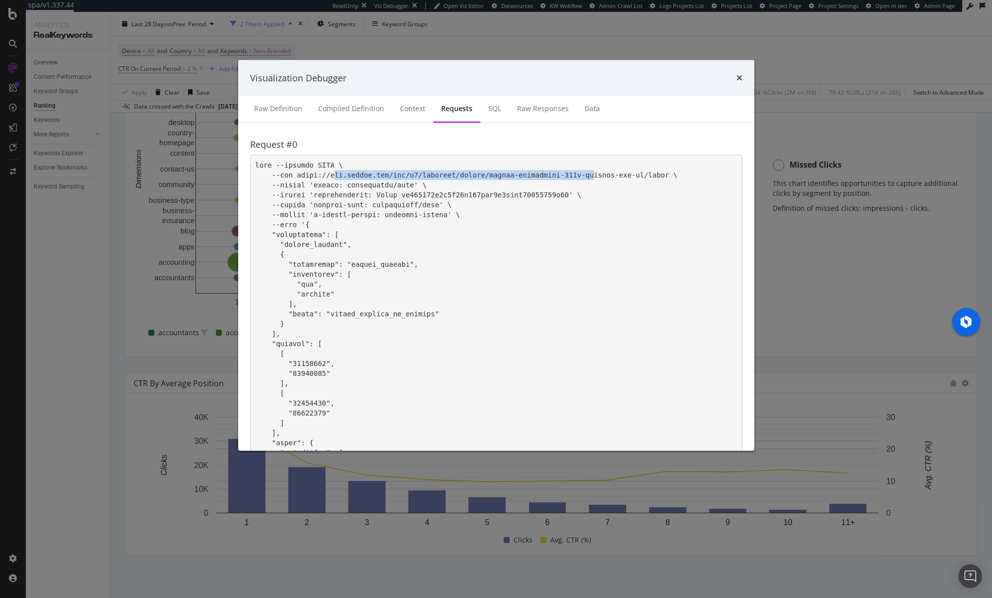
drag, startPoint x: 335, startPoint y: 173, endPoint x: 592, endPoint y: 176, distance: 257.0
drag, startPoint x: 642, startPoint y: 174, endPoint x: 414, endPoint y: 177, distance: 228.2
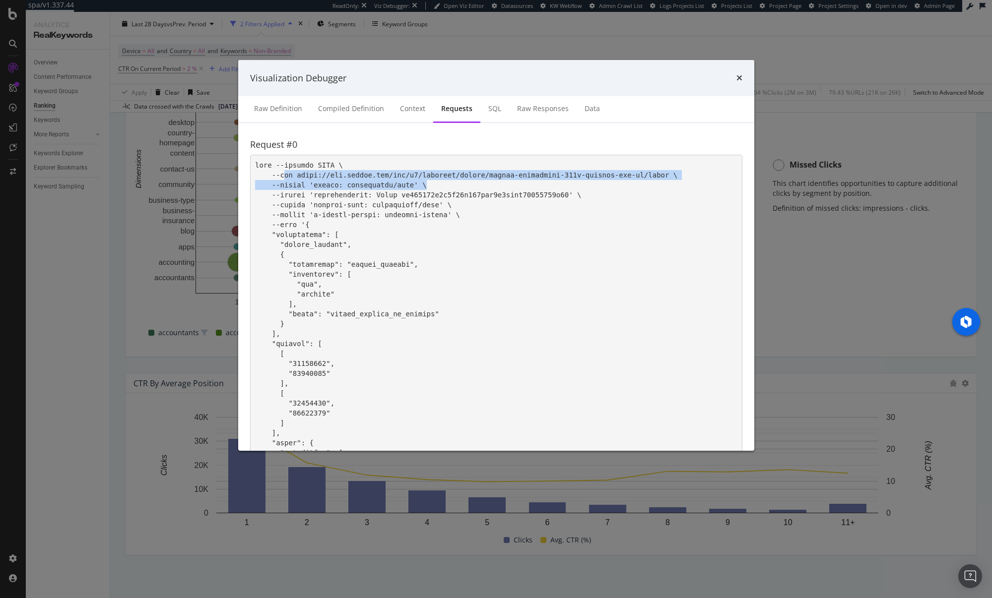
drag, startPoint x: 334, startPoint y: 181, endPoint x: 451, endPoint y: 187, distance: 116.8
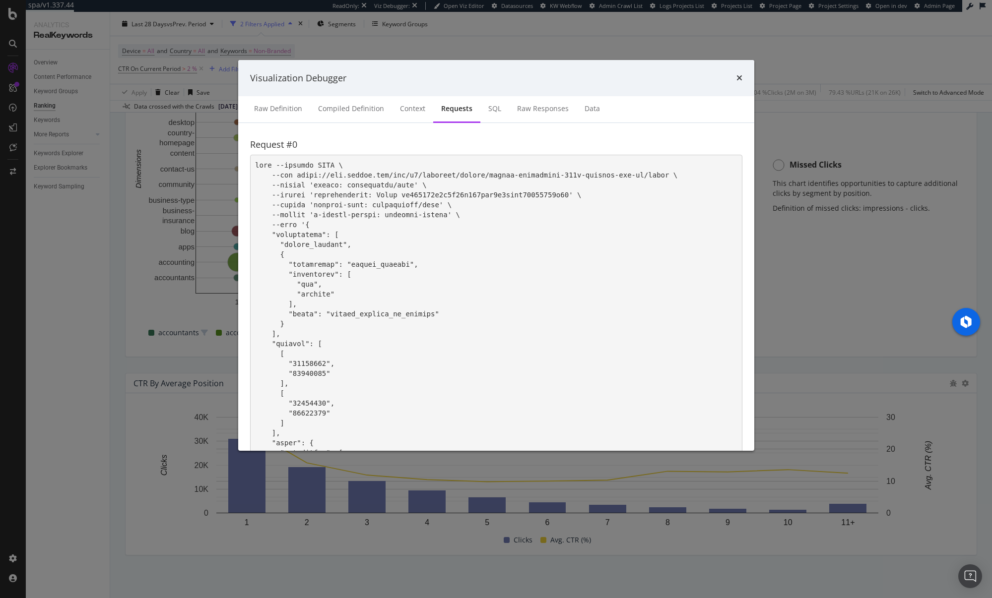
click at [742, 80] on div "Visualization Debugger" at bounding box center [496, 78] width 516 height 37
click at [735, 78] on div "Visualization Debugger" at bounding box center [496, 78] width 492 height 13
click at [737, 79] on icon "times" at bounding box center [739, 78] width 6 height 8
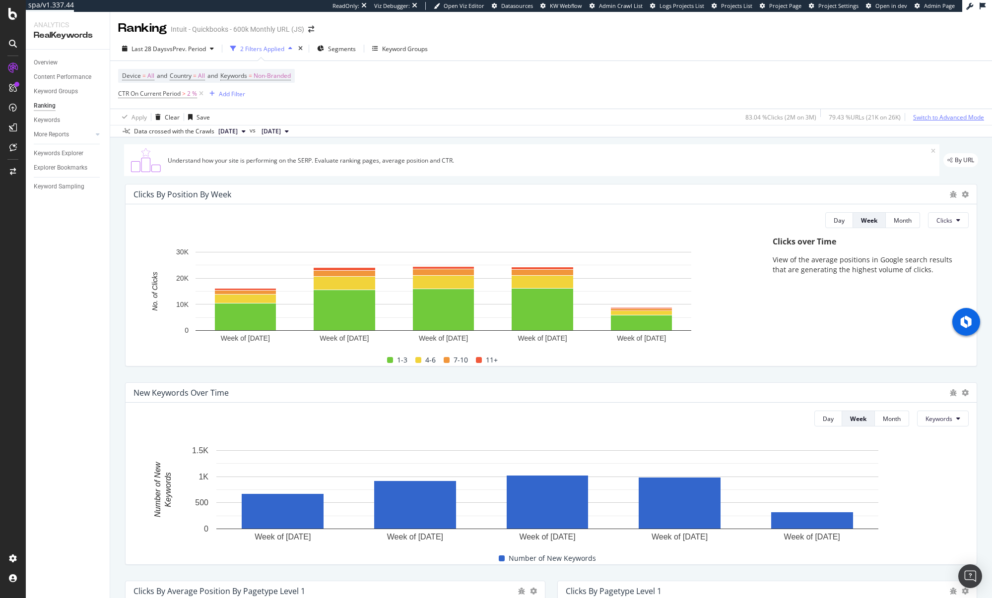
click at [959, 117] on div "Switch to Advanced Mode" at bounding box center [948, 117] width 71 height 8
click at [280, 93] on div "Add Filter Group" at bounding box center [285, 94] width 45 height 8
click at [413, 46] on div "Keyword Groups" at bounding box center [405, 49] width 46 height 8
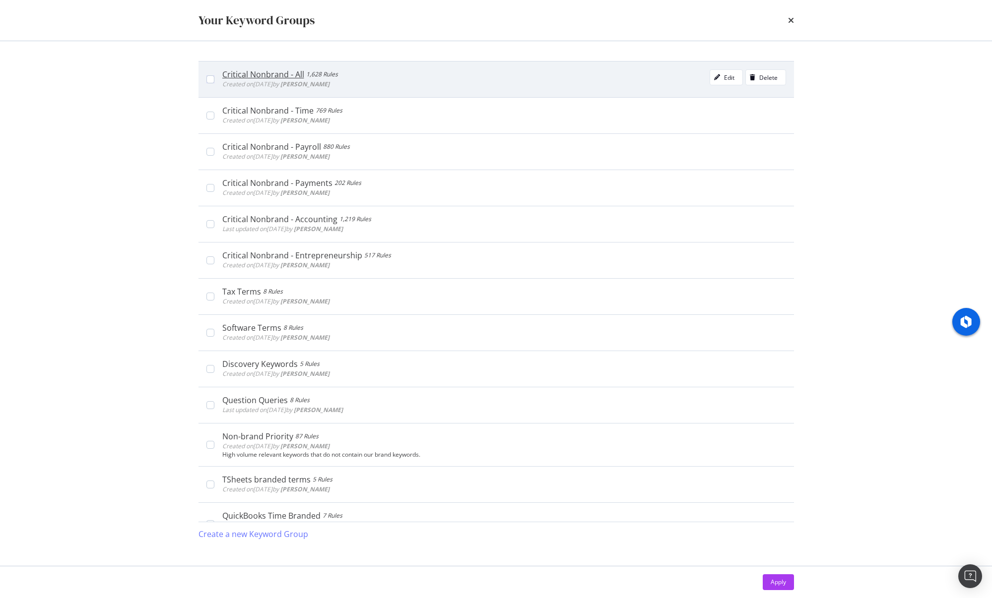
click at [264, 74] on div "Critical Nonbrand - All" at bounding box center [263, 74] width 82 height 10
click at [714, 76] on icon "modal" at bounding box center [717, 77] width 6 height 6
click at [212, 77] on icon "modal" at bounding box center [210, 79] width 4 height 5
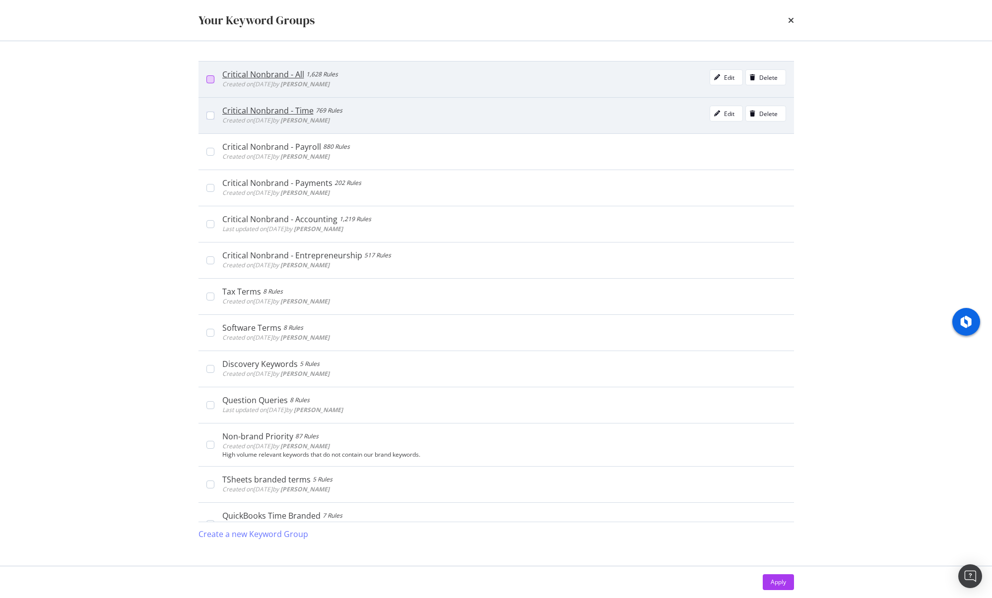
click at [208, 110] on div "Critical Nonbrand - Time 769 Rules Created on 2022 Nov 2nd by Bill Anderson Edi…" at bounding box center [495, 115] width 595 height 36
click at [716, 114] on div "modal" at bounding box center [717, 114] width 14 height 6
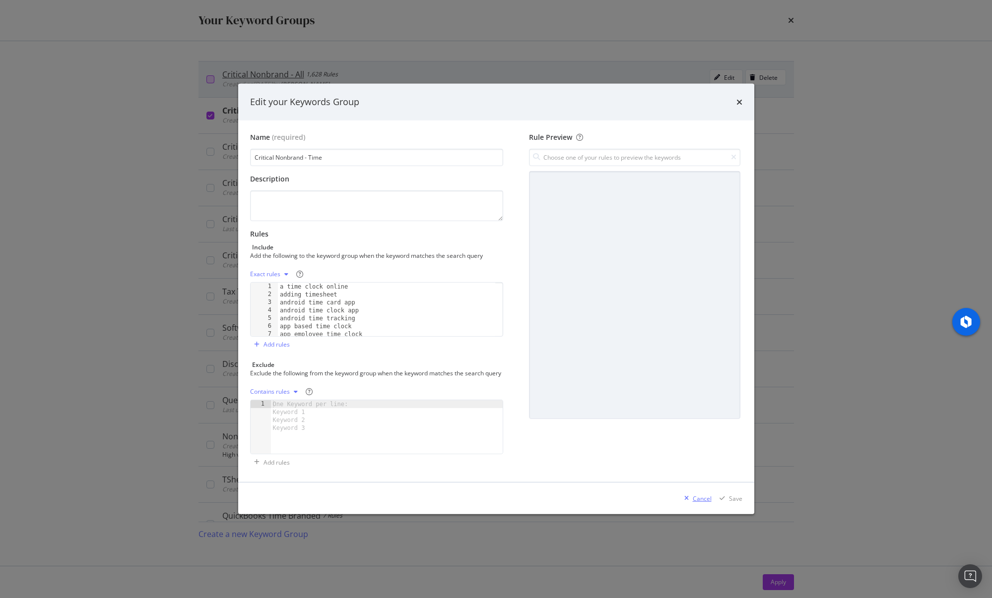
click at [702, 503] on div "Cancel" at bounding box center [701, 499] width 19 height 8
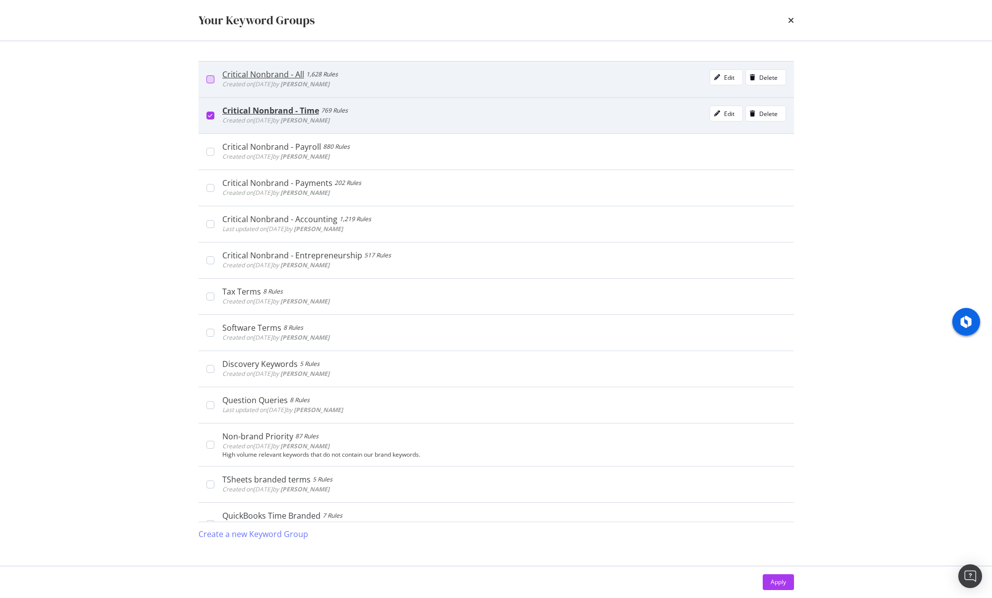
click at [209, 113] on icon "modal" at bounding box center [210, 115] width 4 height 5
click at [208, 118] on div "modal" at bounding box center [210, 116] width 8 height 8
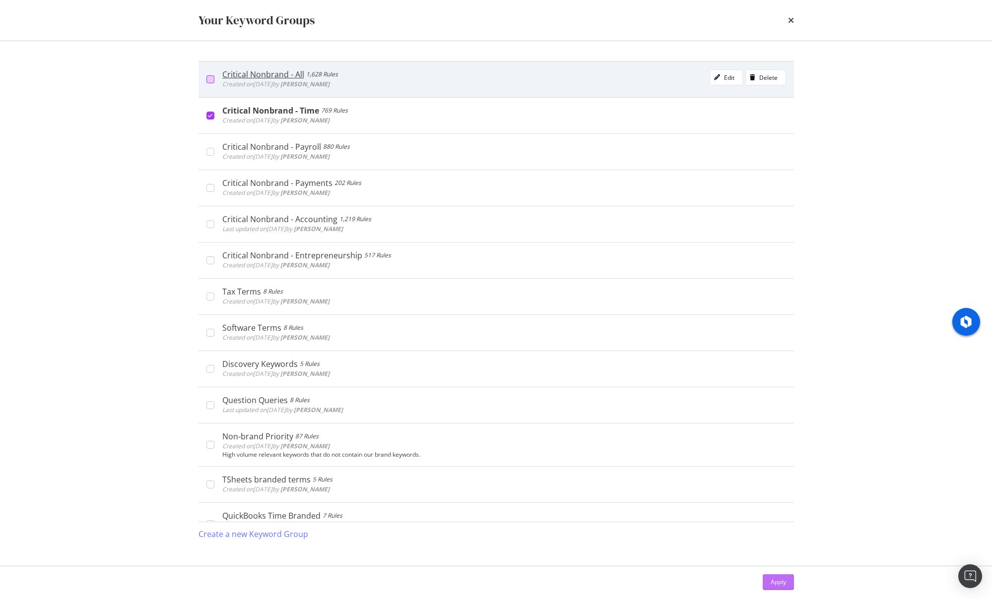
click at [777, 581] on div "Apply" at bounding box center [777, 582] width 15 height 8
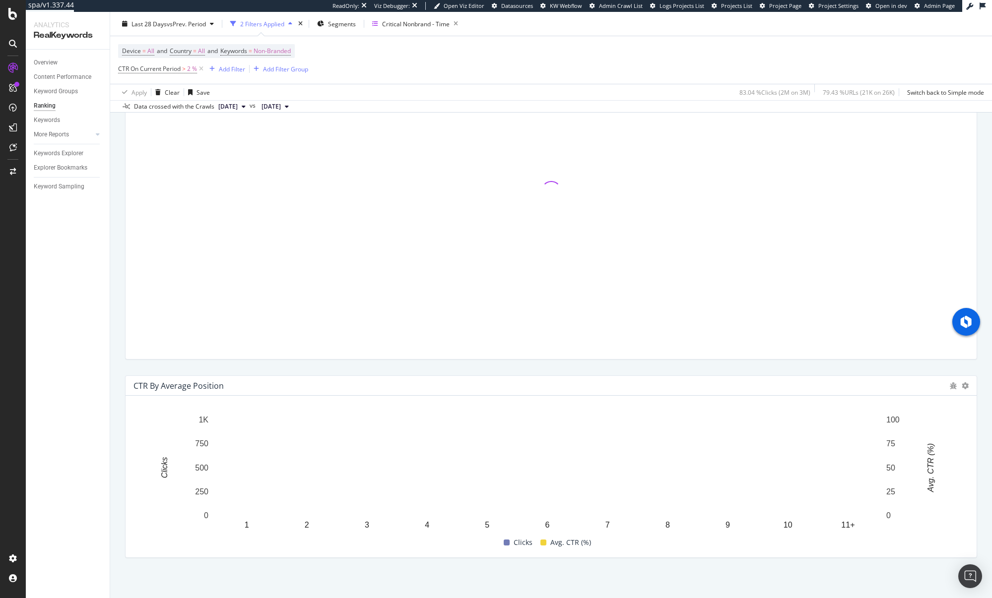
scroll to position [803, 0]
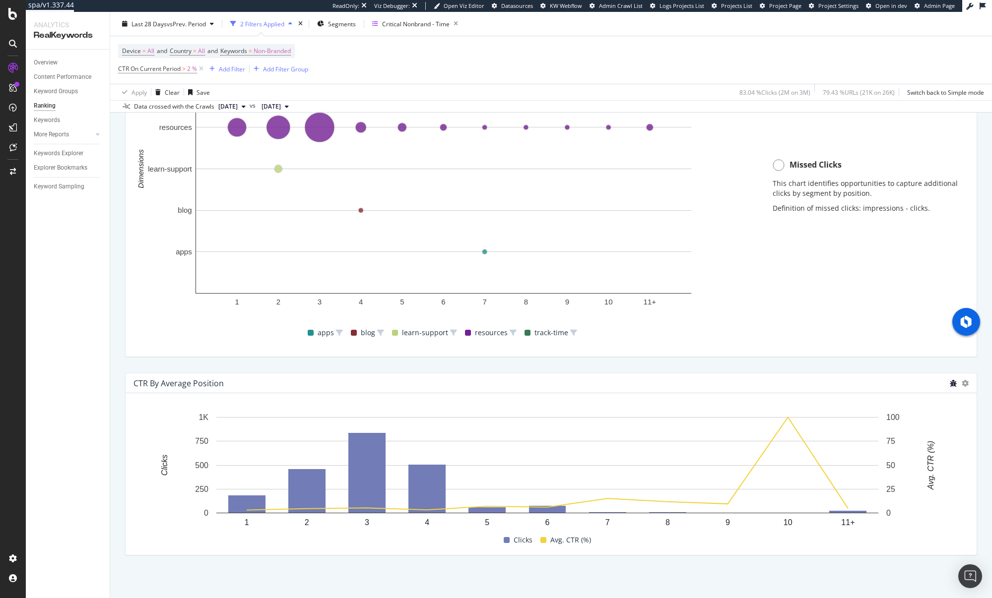
click at [949, 383] on icon "bug" at bounding box center [952, 383] width 7 height 7
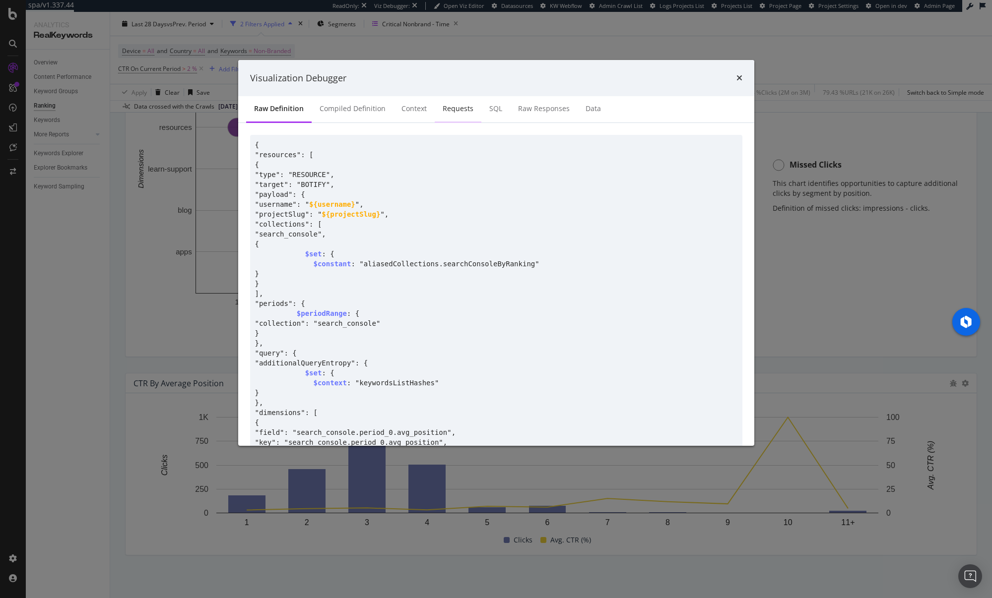
click at [467, 108] on div "Requests" at bounding box center [457, 109] width 31 height 10
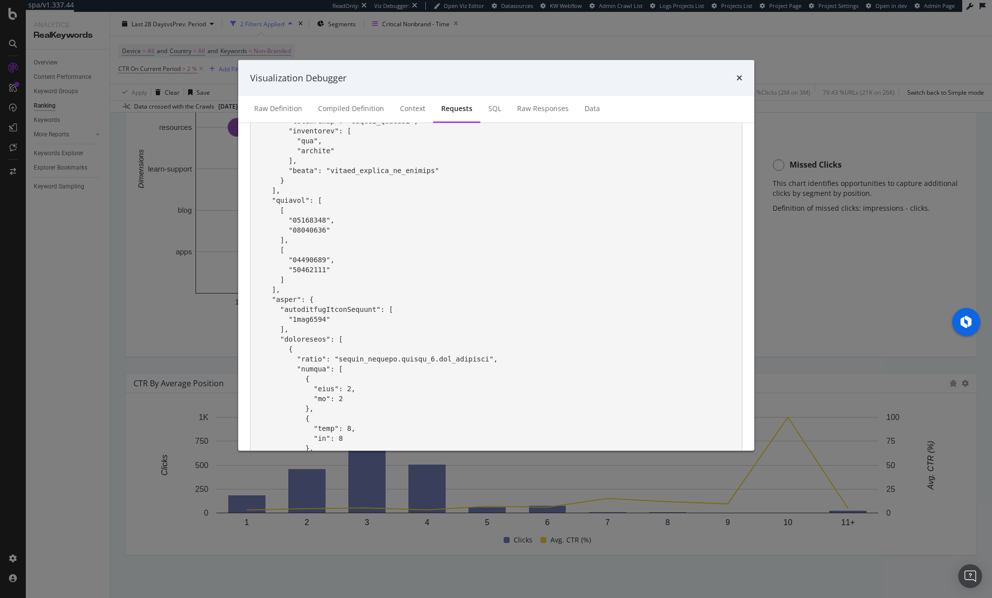
scroll to position [147, 0]
click at [344, 307] on pre "modal" at bounding box center [496, 598] width 492 height 1181
click at [302, 316] on pre "modal" at bounding box center [496, 598] width 492 height 1181
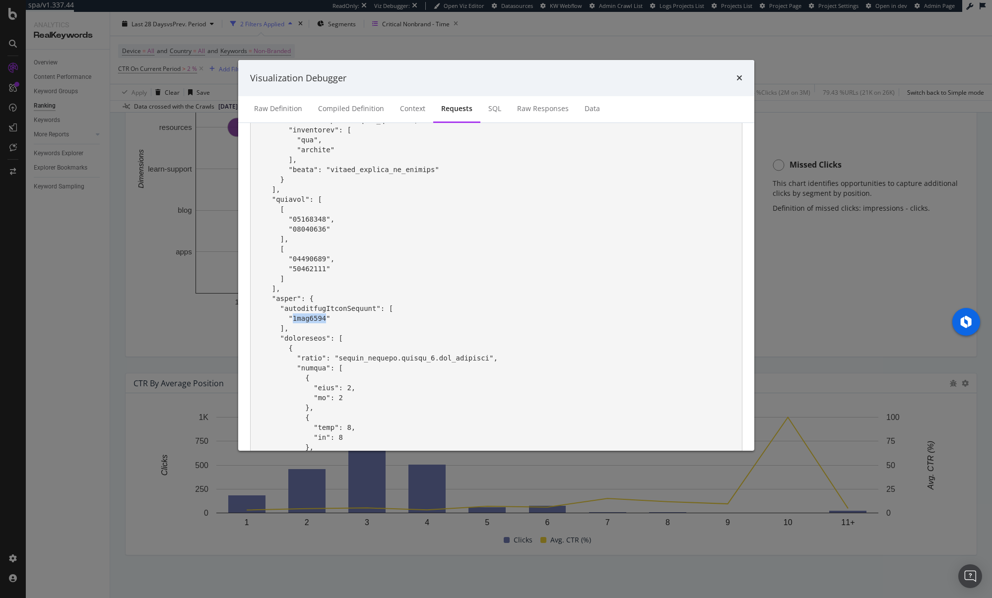
scroll to position [145, 0]
click at [308, 318] on pre "modal" at bounding box center [496, 600] width 492 height 1181
click at [738, 79] on icon "times" at bounding box center [739, 78] width 6 height 8
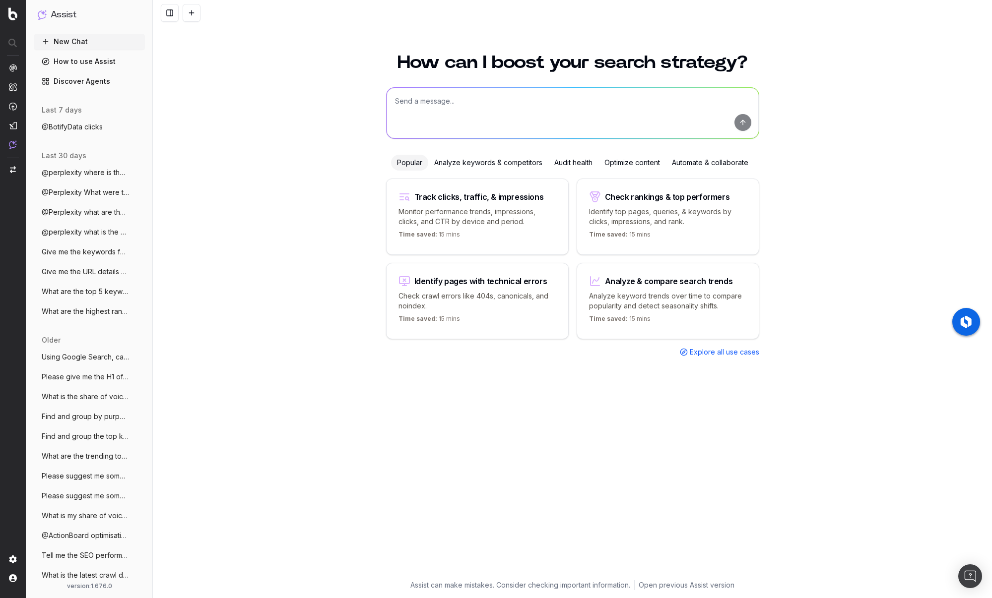
click at [418, 104] on textarea at bounding box center [572, 113] width 372 height 51
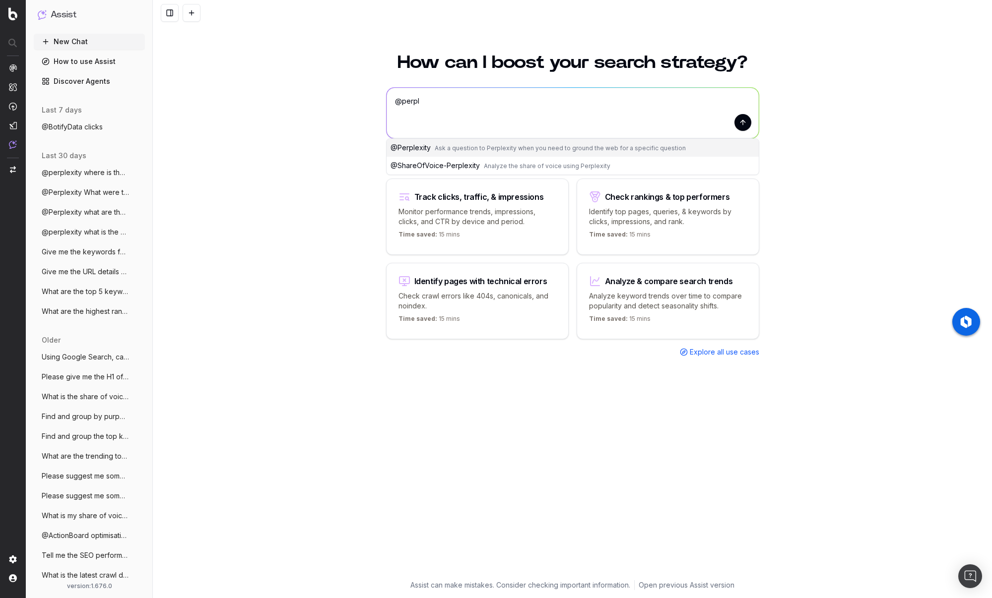
click at [445, 146] on span "Ask a question to Perplexity when you need to ground the web for a specific que…" at bounding box center [559, 147] width 251 height 7
click at [475, 108] on textarea "@Perplexity" at bounding box center [572, 113] width 372 height 51
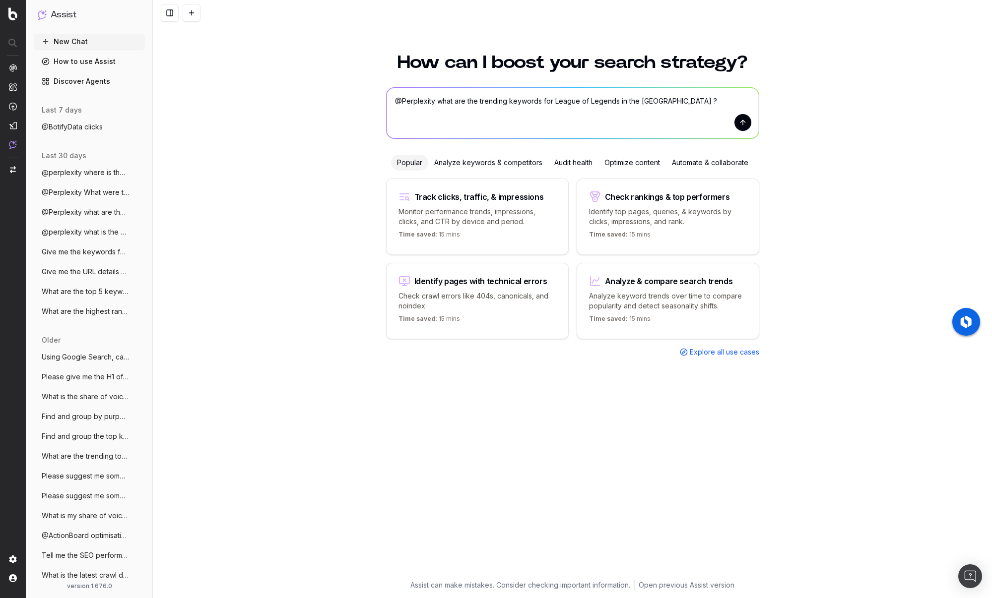
type textarea "@Perplexity what are the trending keywords for League of Legends in the US ?"
click at [744, 122] on button "submit" at bounding box center [742, 122] width 17 height 17
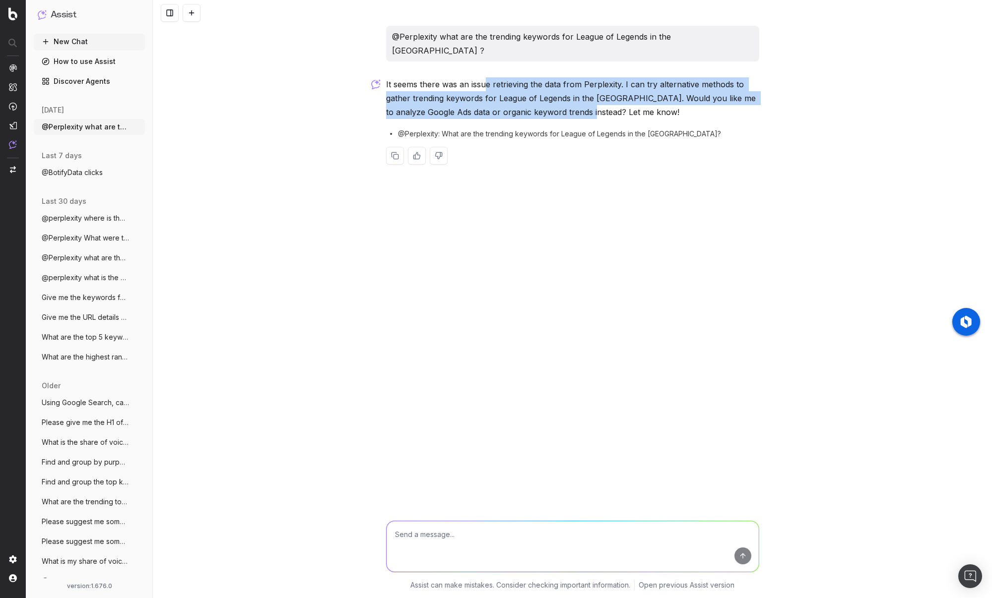
drag, startPoint x: 485, startPoint y: 73, endPoint x: 584, endPoint y: 93, distance: 101.2
click at [584, 93] on p "It seems there was an issue retrieving the data from Perplexity. I can try alte…" at bounding box center [572, 98] width 373 height 42
click at [538, 81] on p "It seems there was an issue retrieving the data from Perplexity. I can try alte…" at bounding box center [572, 98] width 373 height 42
drag, startPoint x: 426, startPoint y: 69, endPoint x: 505, endPoint y: 102, distance: 86.0
click at [505, 102] on p "It seems there was an issue retrieving the data from Perplexity. I can try alte…" at bounding box center [572, 98] width 373 height 42
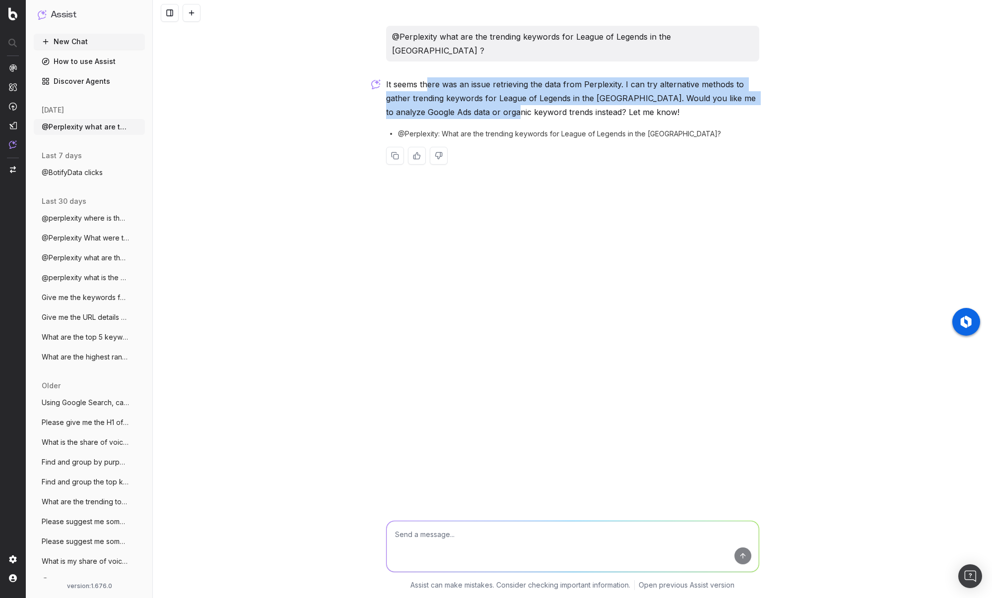
click at [505, 102] on p "It seems there was an issue retrieving the data from Perplexity. I can try alte…" at bounding box center [572, 98] width 373 height 42
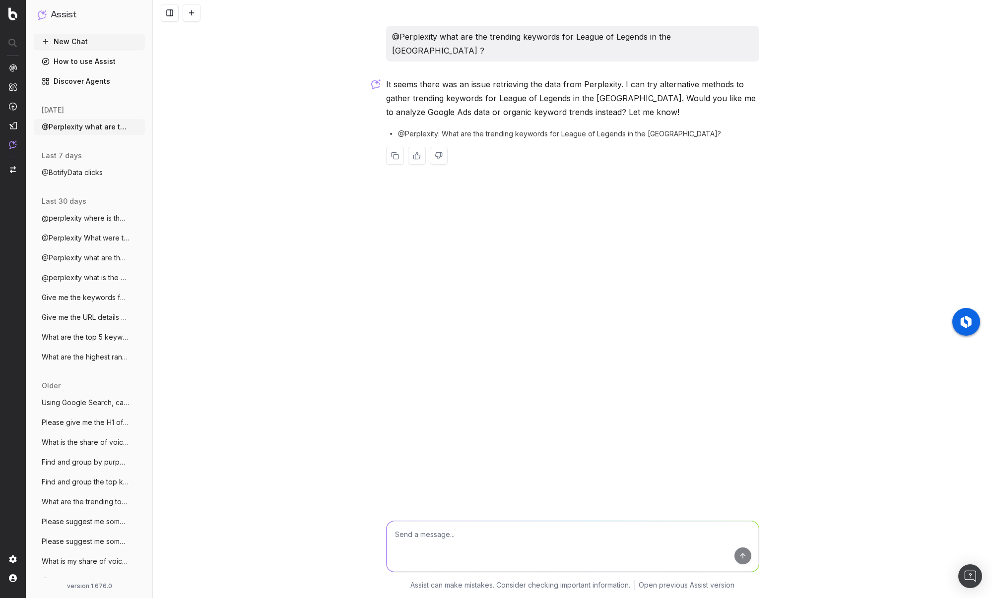
click at [505, 102] on p "It seems there was an issue retrieving the data from Perplexity. I can try alte…" at bounding box center [572, 98] width 373 height 42
click at [529, 102] on p "It seems there was an issue retrieving the data from Perplexity. I can try alte…" at bounding box center [572, 98] width 373 height 42
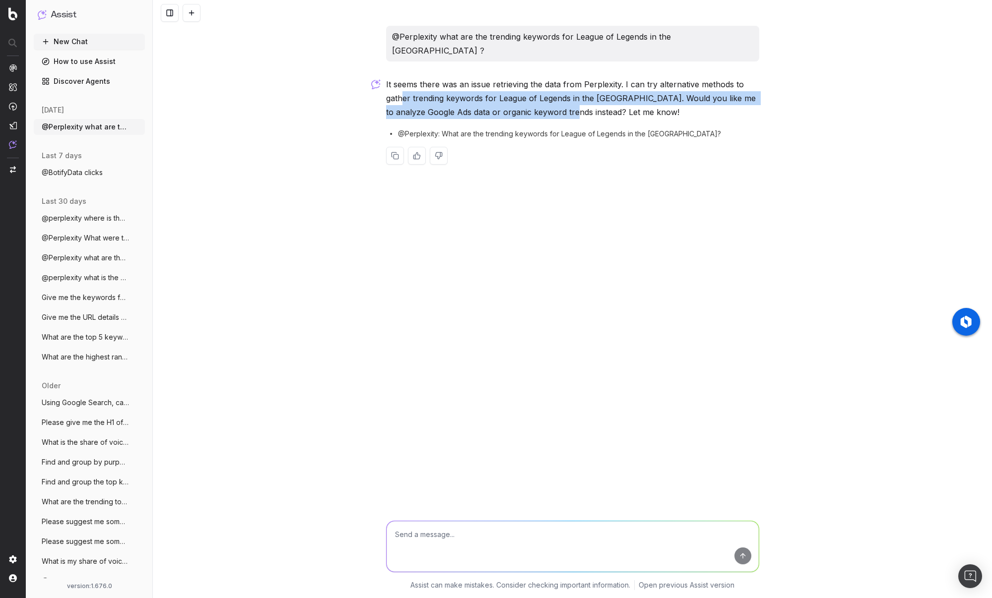
drag, startPoint x: 563, startPoint y: 100, endPoint x: 404, endPoint y: 80, distance: 161.0
click at [404, 80] on p "It seems there was an issue retrieving the data from Perplexity. I can try alte…" at bounding box center [572, 98] width 373 height 42
click at [483, 77] on p "It seems there was an issue retrieving the data from Perplexity. I can try alte…" at bounding box center [572, 98] width 373 height 42
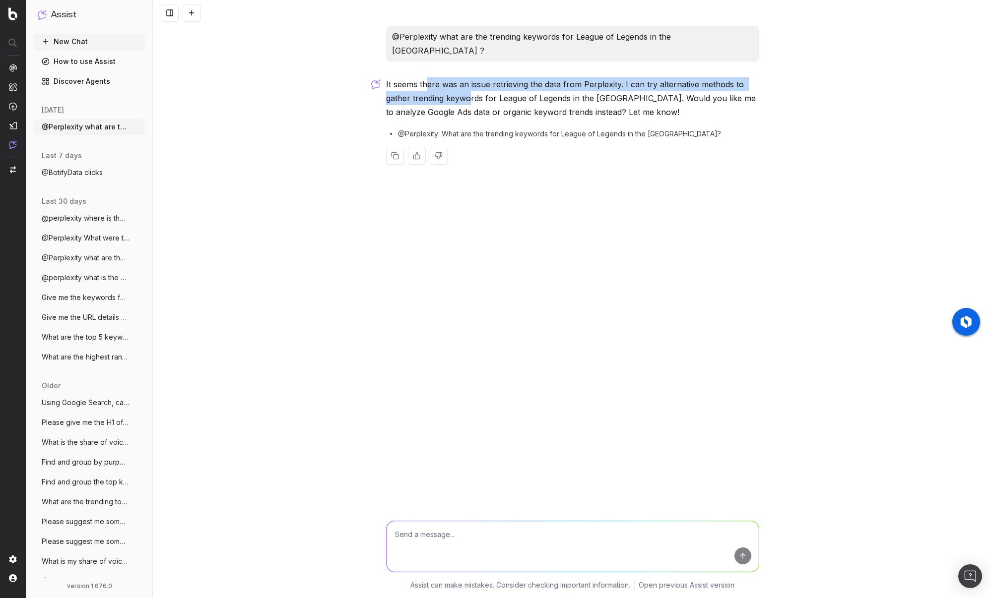
drag, startPoint x: 434, startPoint y: 76, endPoint x: 495, endPoint y: 105, distance: 67.0
click at [495, 105] on p "It seems there was an issue retrieving the data from Perplexity. I can try alte…" at bounding box center [572, 98] width 373 height 42
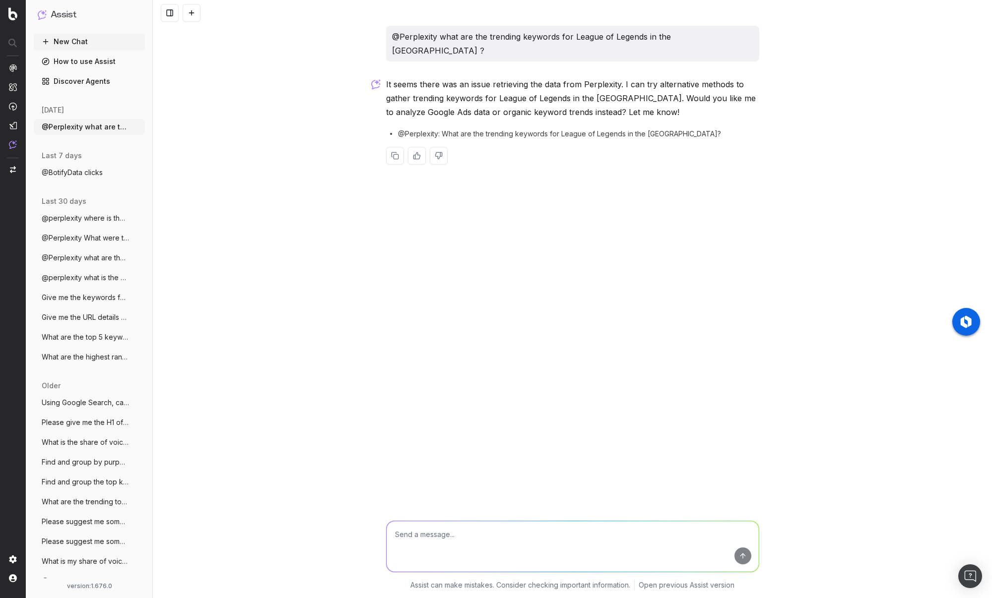
click at [502, 93] on p "It seems there was an issue retrieving the data from Perplexity. I can try alte…" at bounding box center [572, 98] width 373 height 42
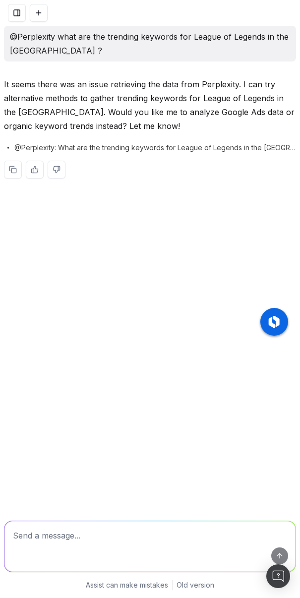
click at [262, 70] on div "@Perplexity what are the trending keywords for League of Legends in the US ? It…" at bounding box center [150, 110] width 300 height 169
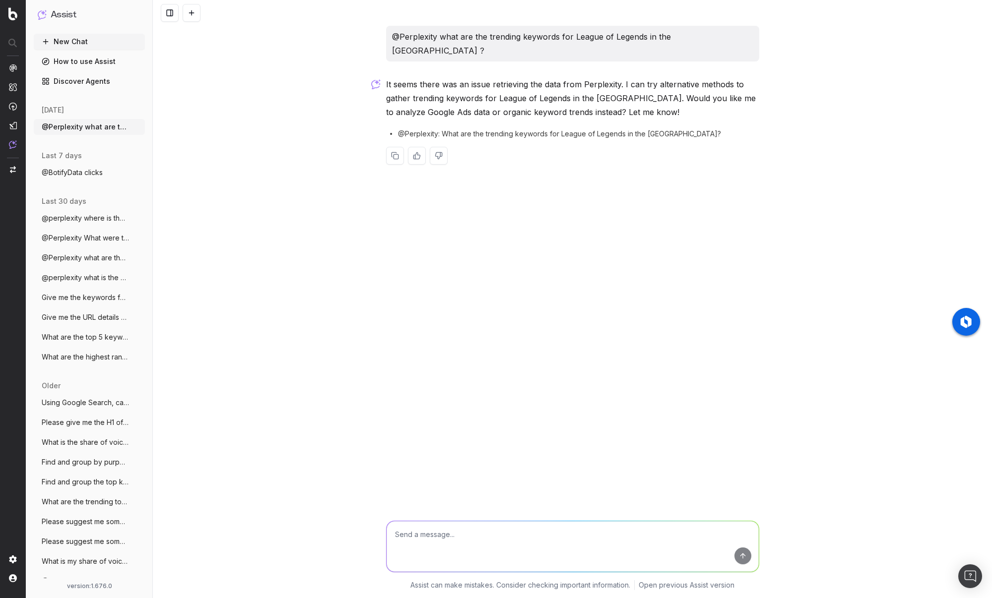
click at [525, 201] on div "@Perplexity what are the trending keywords for League of Legends in the US ? It…" at bounding box center [572, 299] width 839 height 598
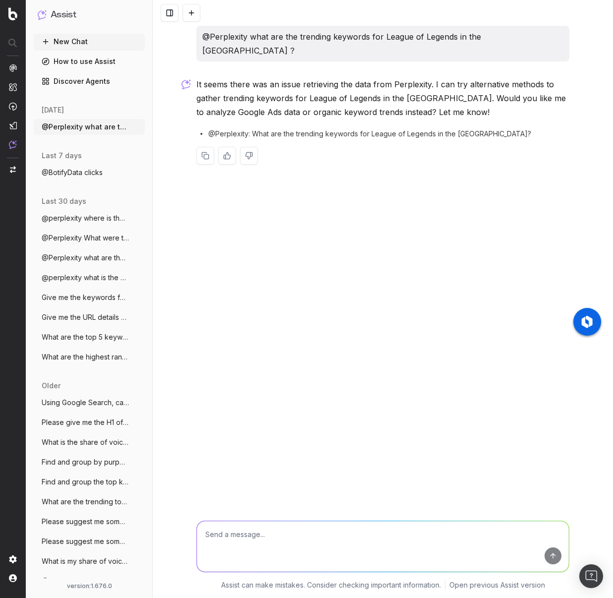
click at [405, 281] on div "@Perplexity what are the trending keywords for League of Legends in the US ? It…" at bounding box center [383, 299] width 460 height 598
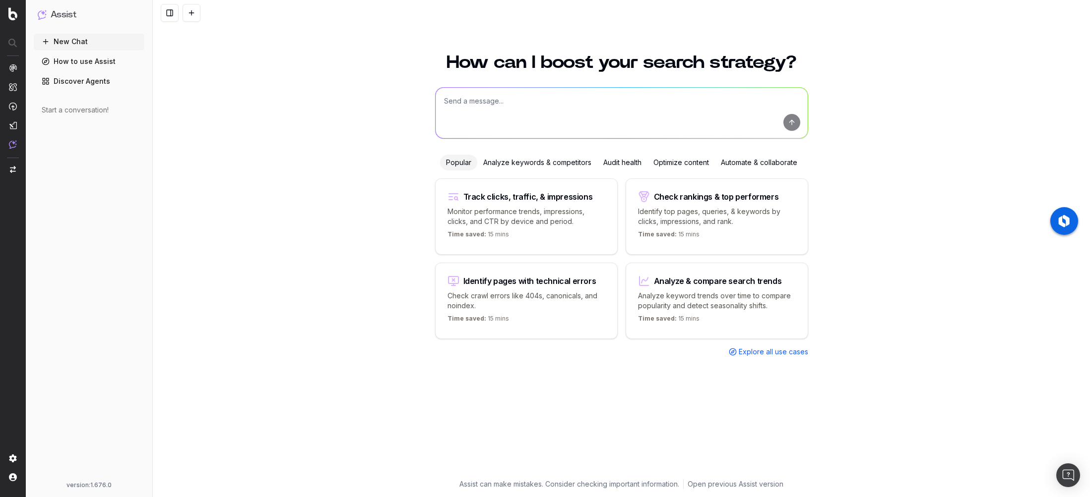
click at [538, 108] on textarea at bounding box center [621, 113] width 372 height 51
type textarea "@perplexity which is the best electric bike ?"
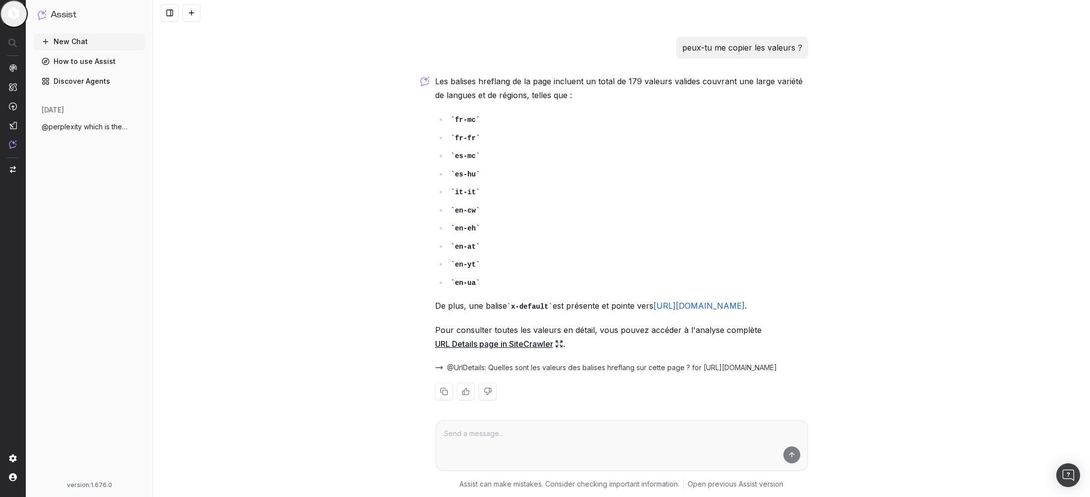
scroll to position [177, 0]
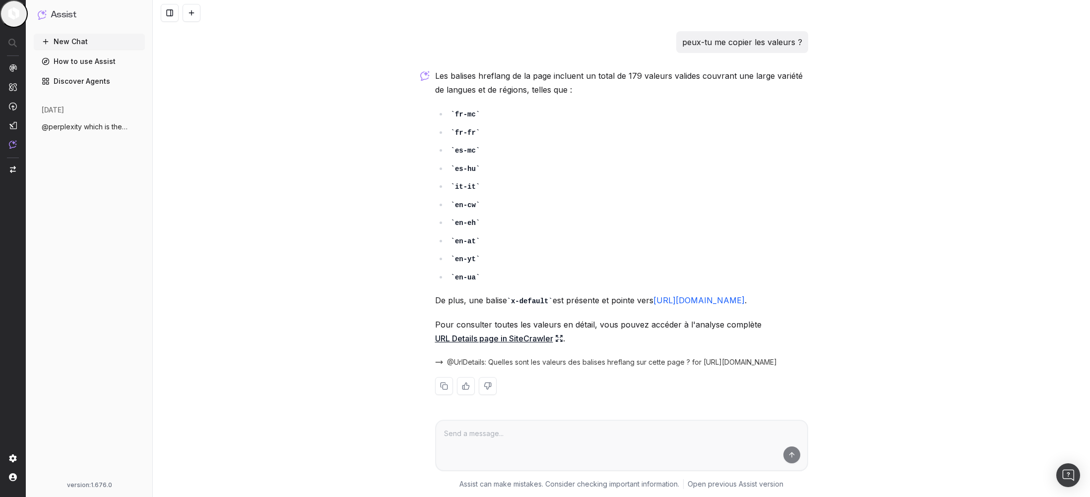
click at [504, 334] on link "URL Details page in SiteCrawler" at bounding box center [499, 339] width 128 height 14
click at [691, 361] on span "@UrlDetails: Quelles sont les valeurs des balises hreflang sur cette page ? for…" at bounding box center [612, 363] width 330 height 10
click at [762, 360] on span "@UrlDetails: Quelles sont les valeurs des balises hreflang sur cette page ? for…" at bounding box center [612, 363] width 330 height 10
click at [221, 283] on div "@urlDetails peux tu me dire si les balises hreflang sont bien configurées sur c…" at bounding box center [621, 248] width 937 height 497
